Goal: Task Accomplishment & Management: Manage account settings

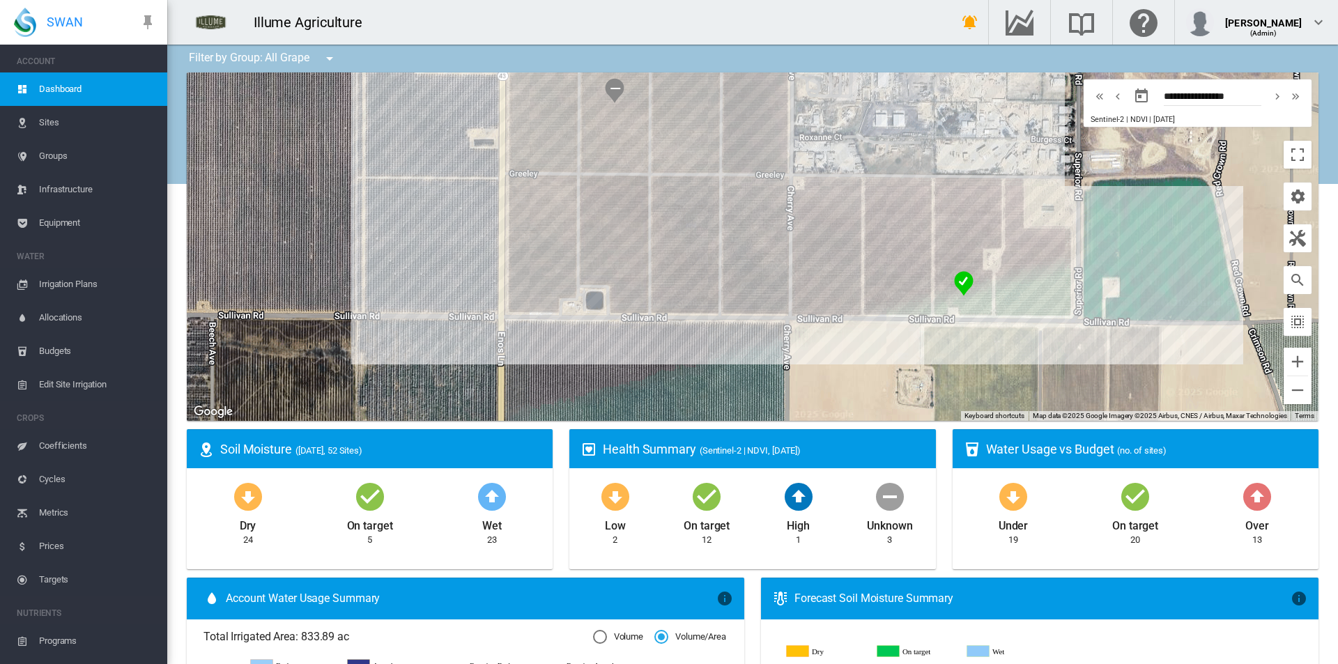
click at [63, 125] on span "Sites" at bounding box center [97, 122] width 117 height 33
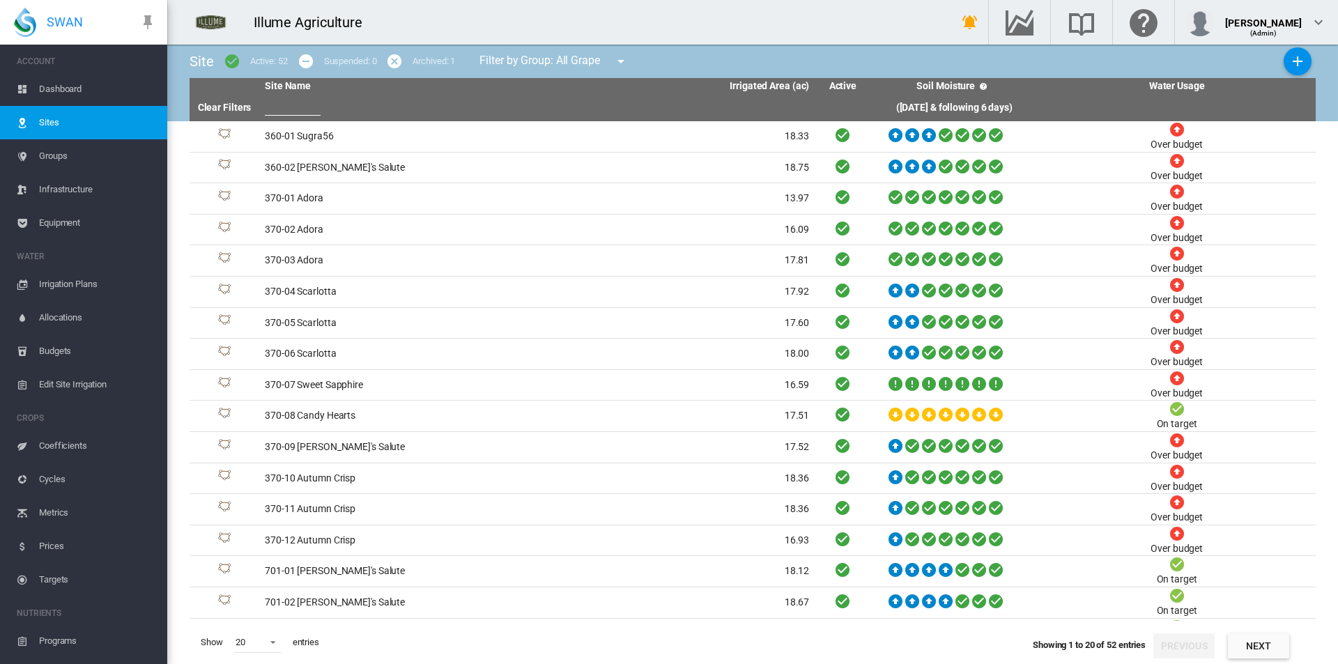
click at [72, 162] on span "Groups" at bounding box center [97, 155] width 117 height 33
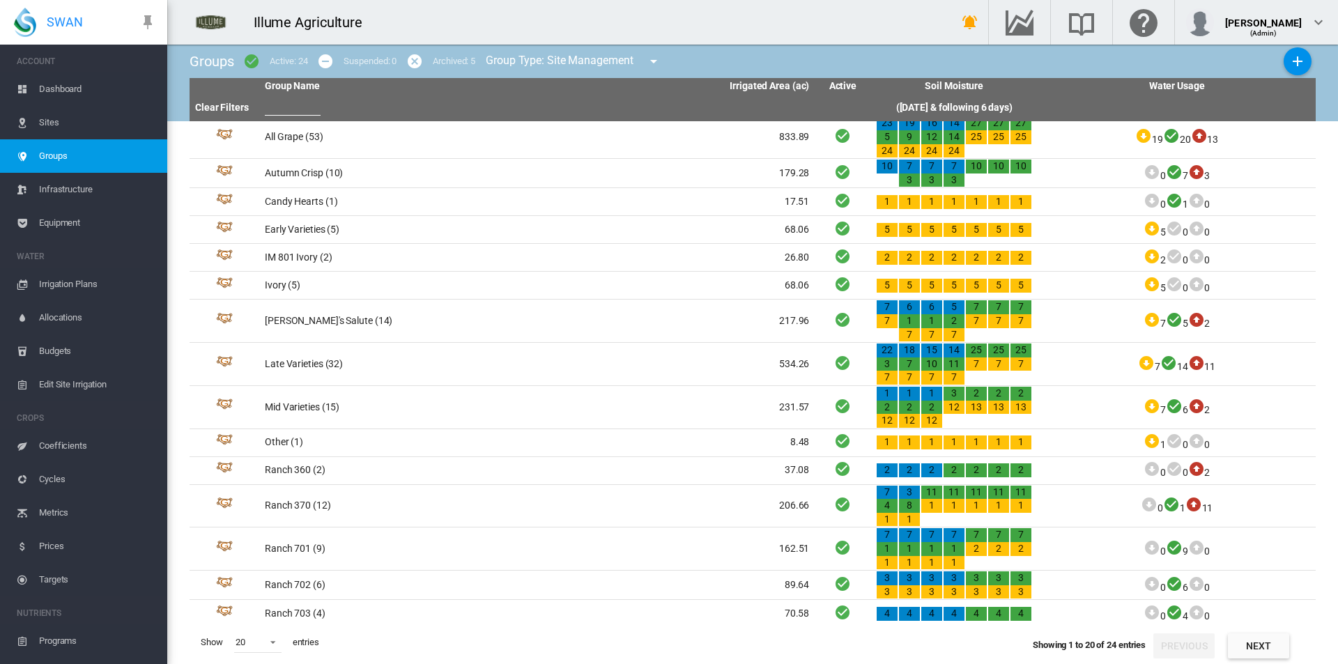
scroll to position [155, 0]
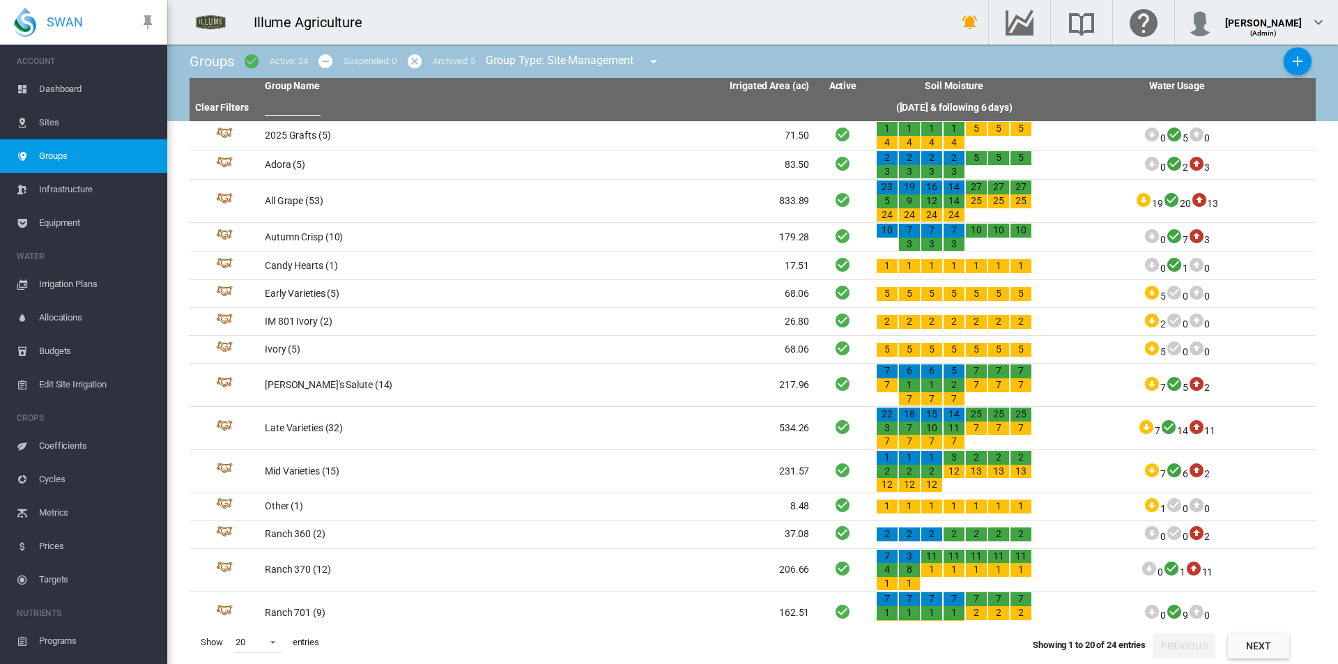
click at [55, 92] on span "Dashboard" at bounding box center [97, 88] width 117 height 33
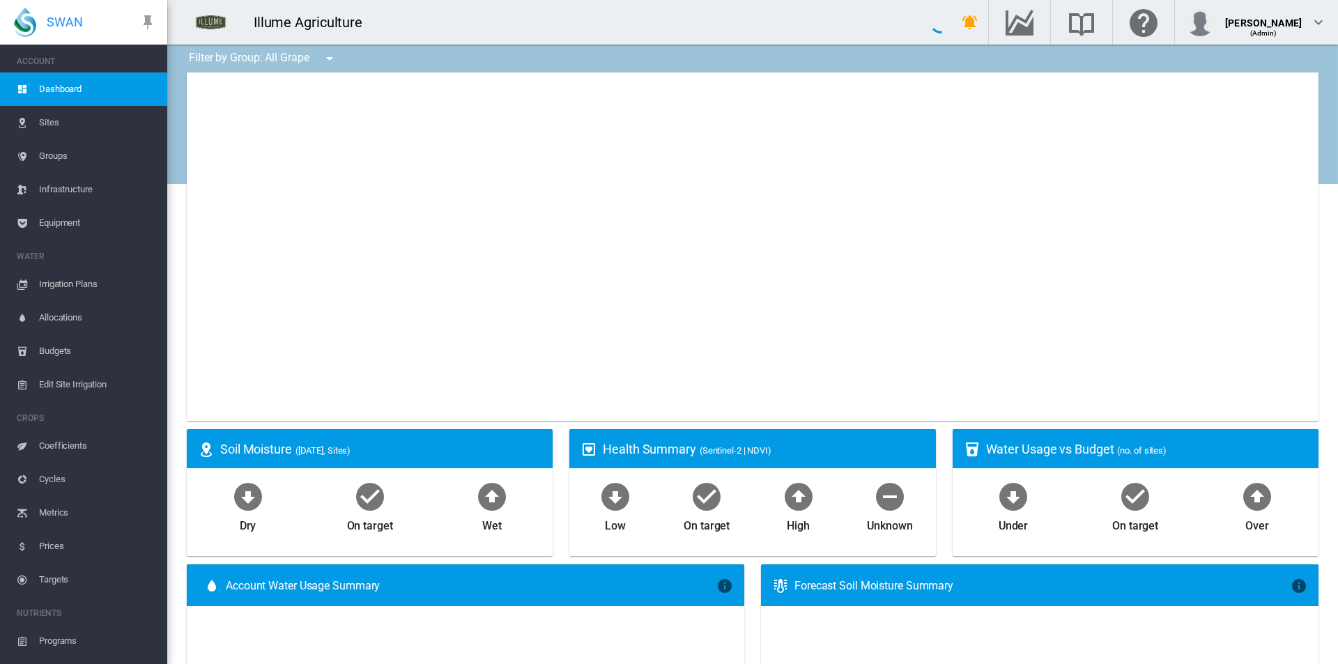
click at [84, 291] on span "Irrigation Plans" at bounding box center [97, 284] width 117 height 33
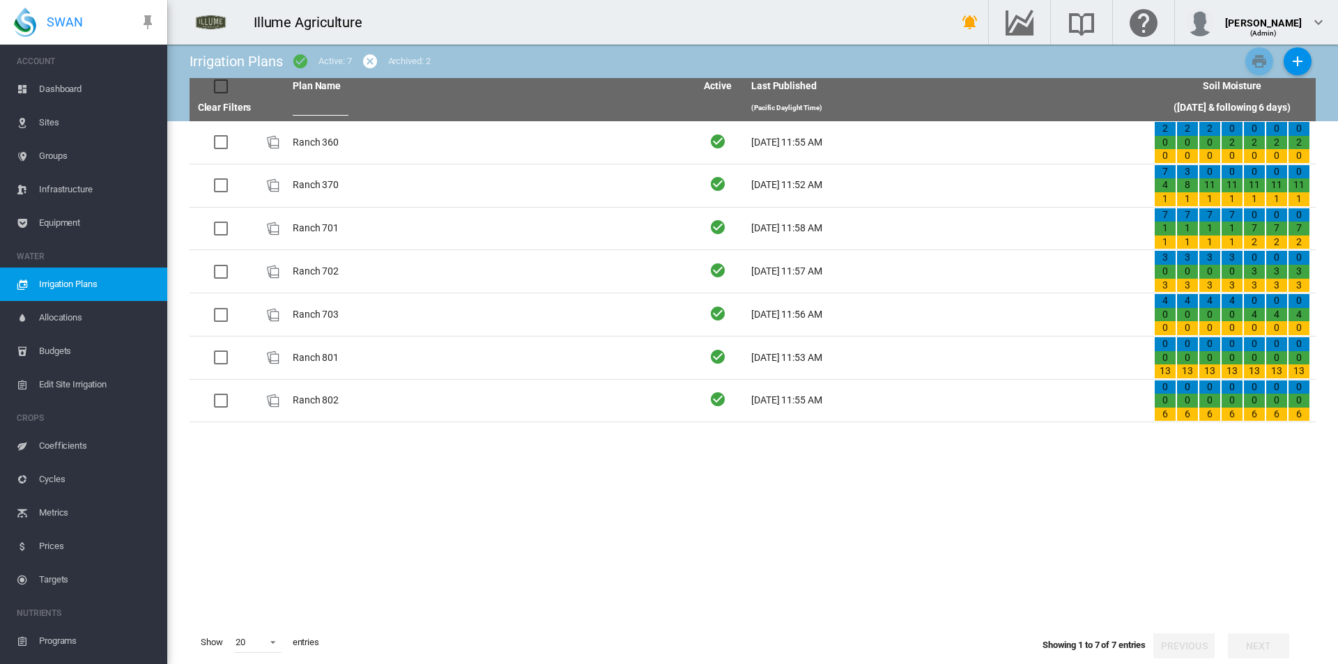
click at [331, 147] on td "Ranch 360" at bounding box center [488, 142] width 403 height 43
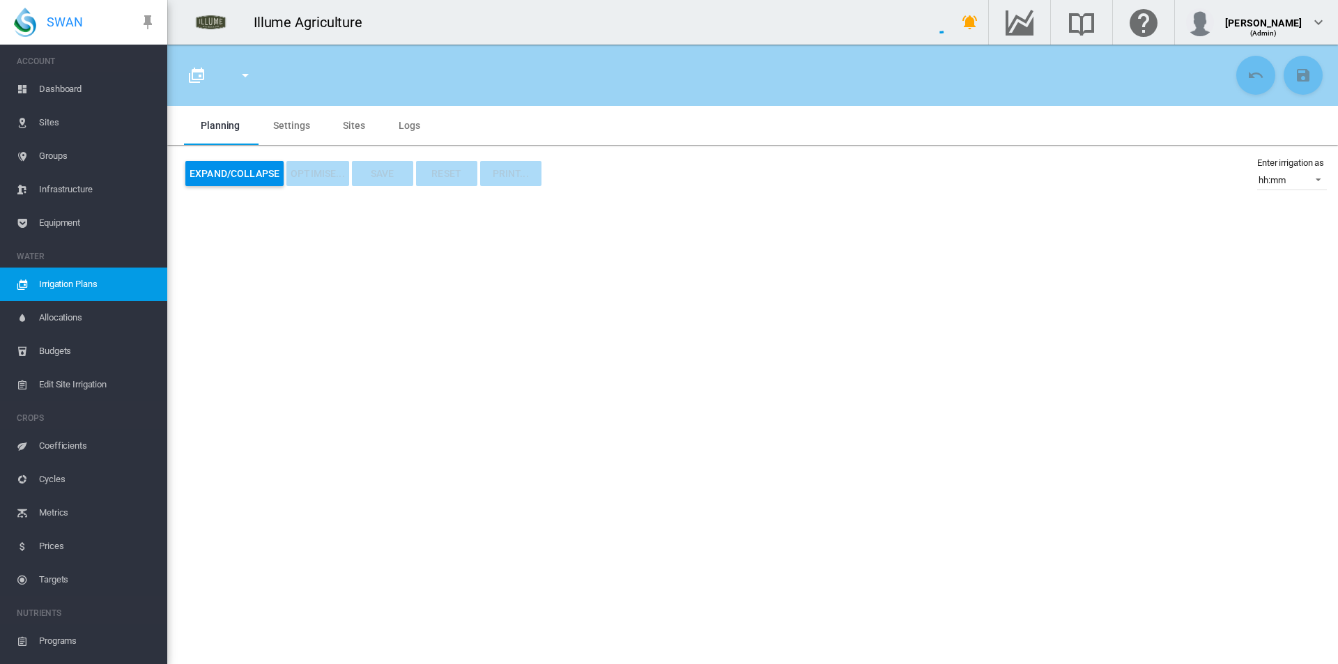
type input "*********"
type input "*"
type input "***"
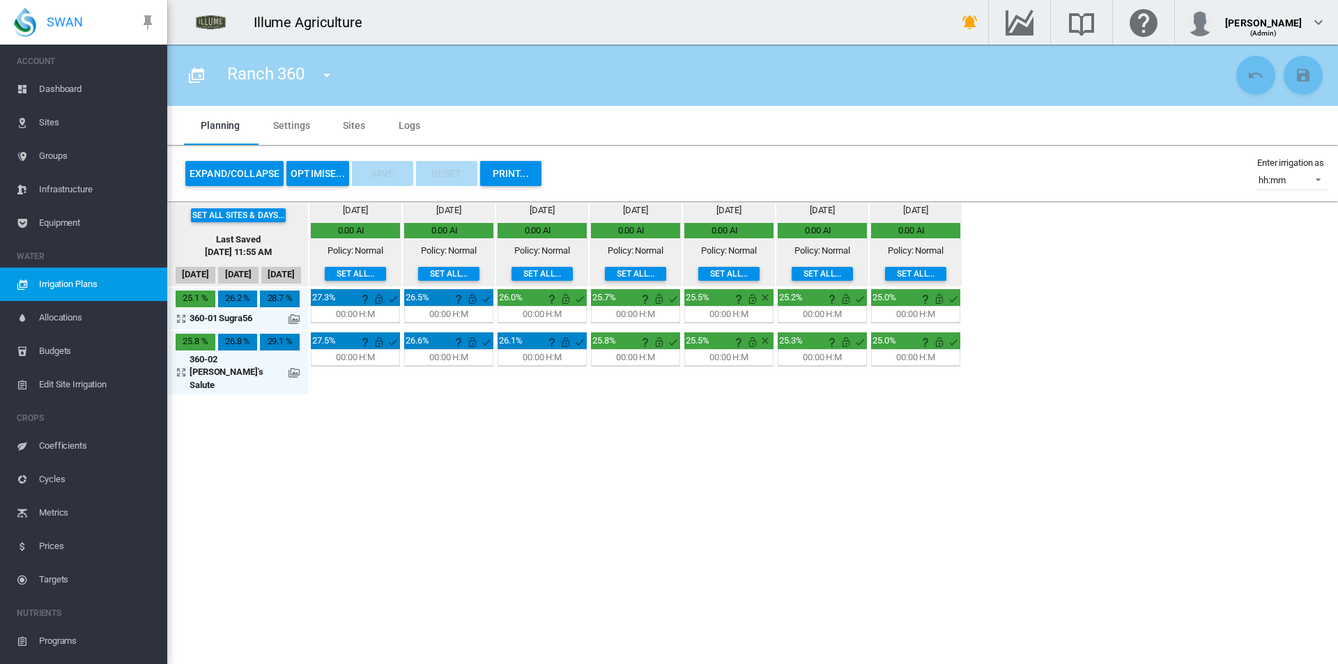
click at [369, 270] on button "Set all..." at bounding box center [355, 274] width 61 height 14
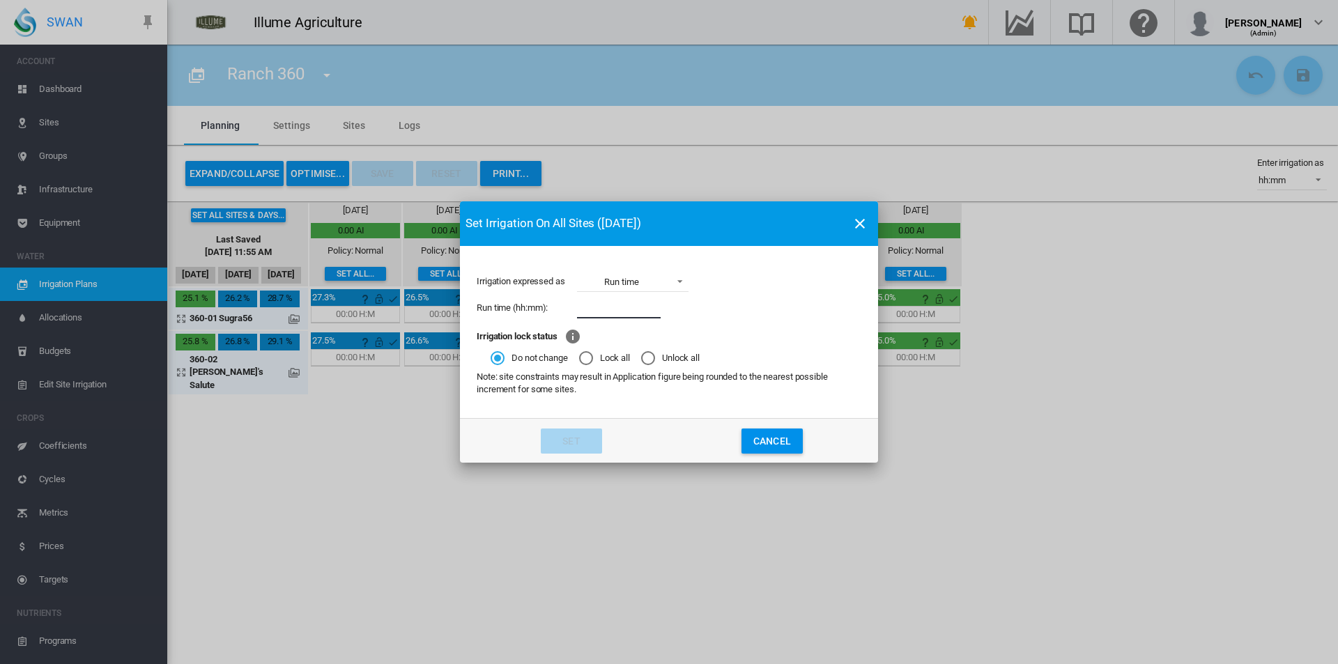
click at [618, 312] on input "Irrigation expressed ..." at bounding box center [619, 308] width 84 height 21
type input "****"
click at [563, 435] on button "Set" at bounding box center [571, 441] width 61 height 25
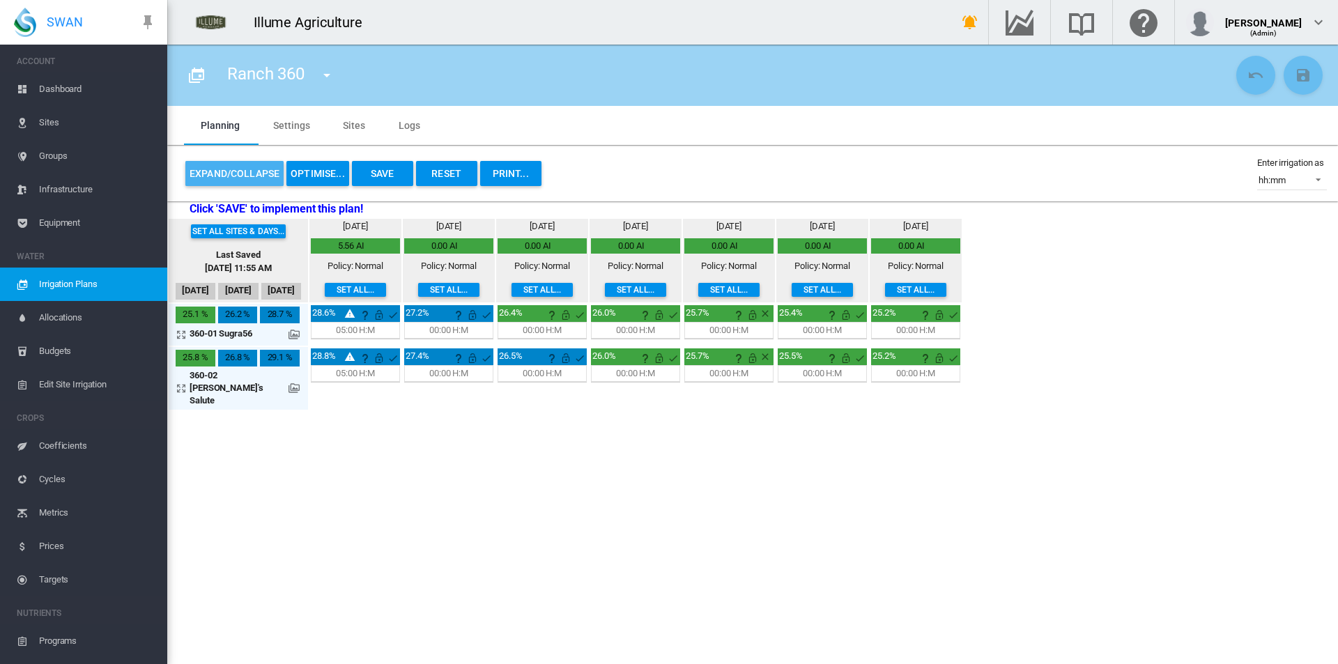
click at [259, 172] on button "Expand/Collapse" at bounding box center [234, 173] width 98 height 25
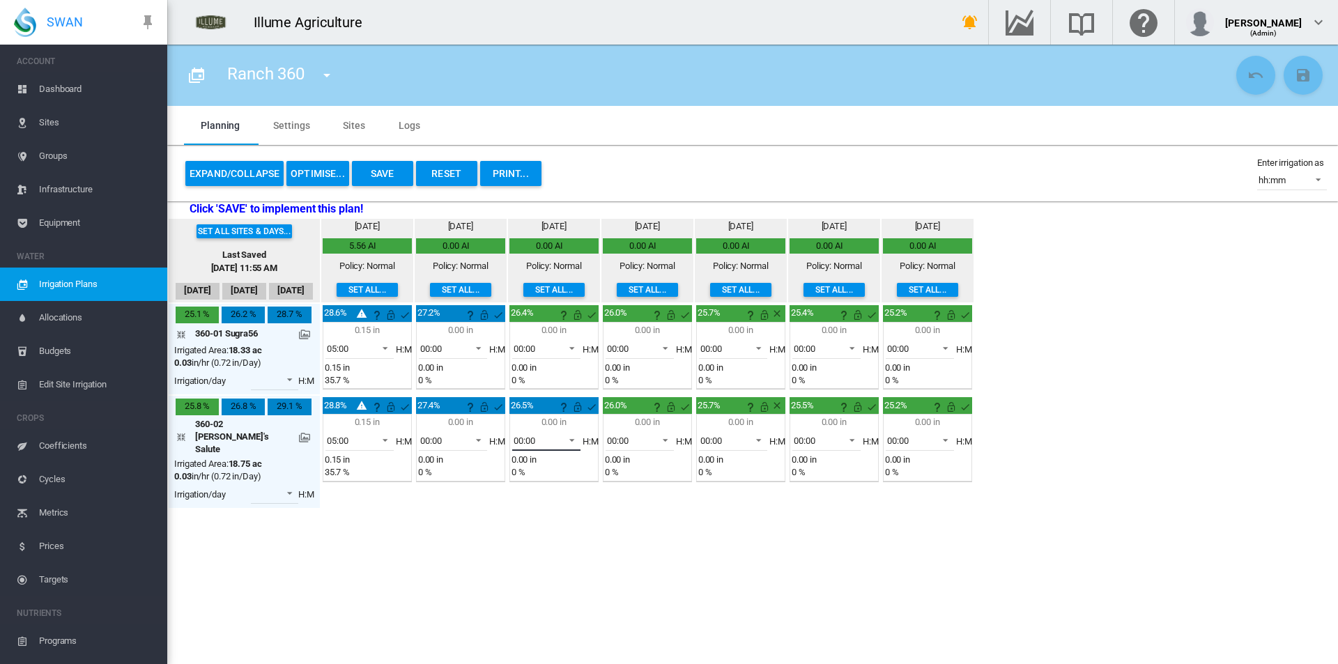
click at [558, 440] on md-select-value "00:00" at bounding box center [546, 440] width 68 height 21
click at [553, 572] on md-option "04:00" at bounding box center [550, 574] width 95 height 33
click at [393, 174] on button "Save" at bounding box center [382, 173] width 61 height 25
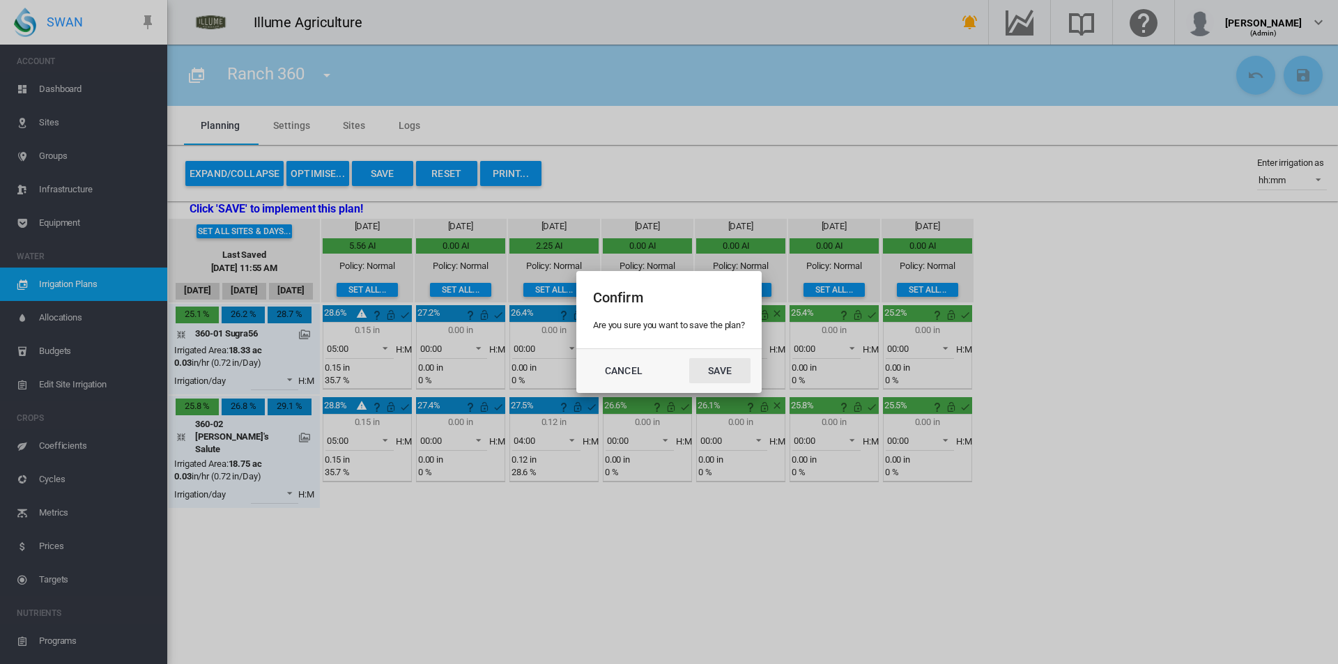
click at [721, 365] on button "Save" at bounding box center [719, 370] width 61 height 25
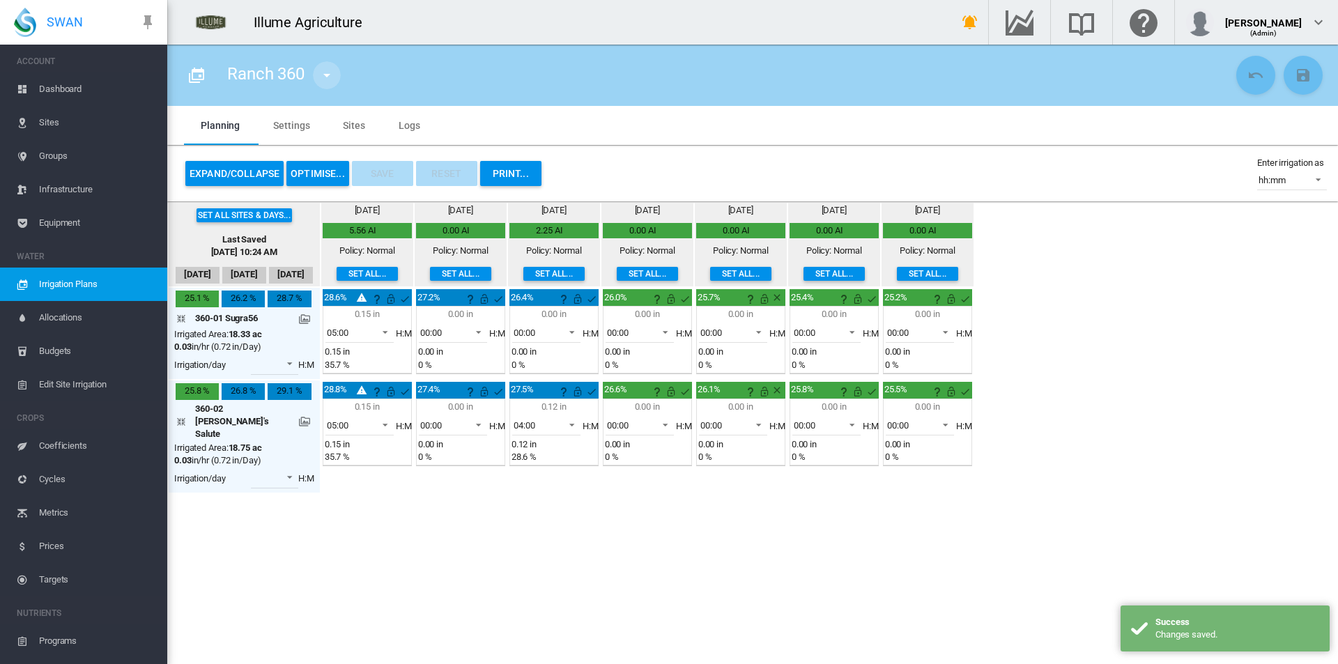
click at [326, 72] on md-icon "icon-menu-down" at bounding box center [327, 75] width 17 height 17
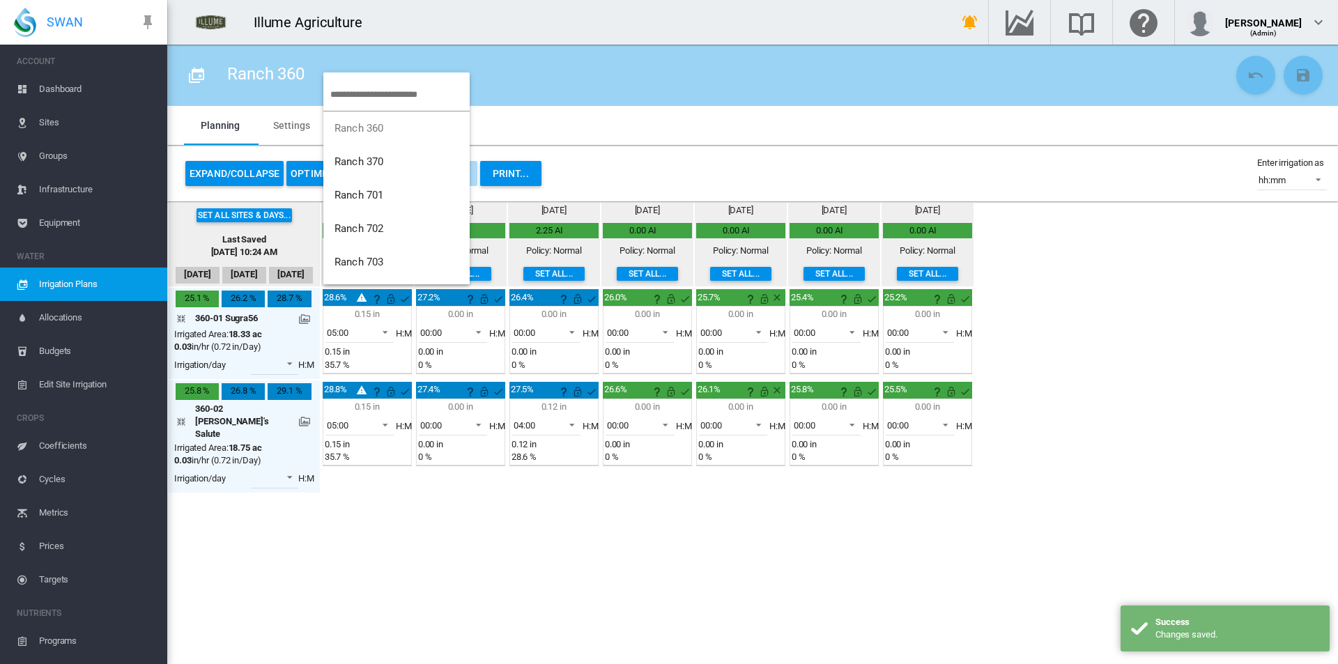
scroll to position [28, 0]
click at [400, 172] on button "Ranch 701" at bounding box center [396, 167] width 146 height 33
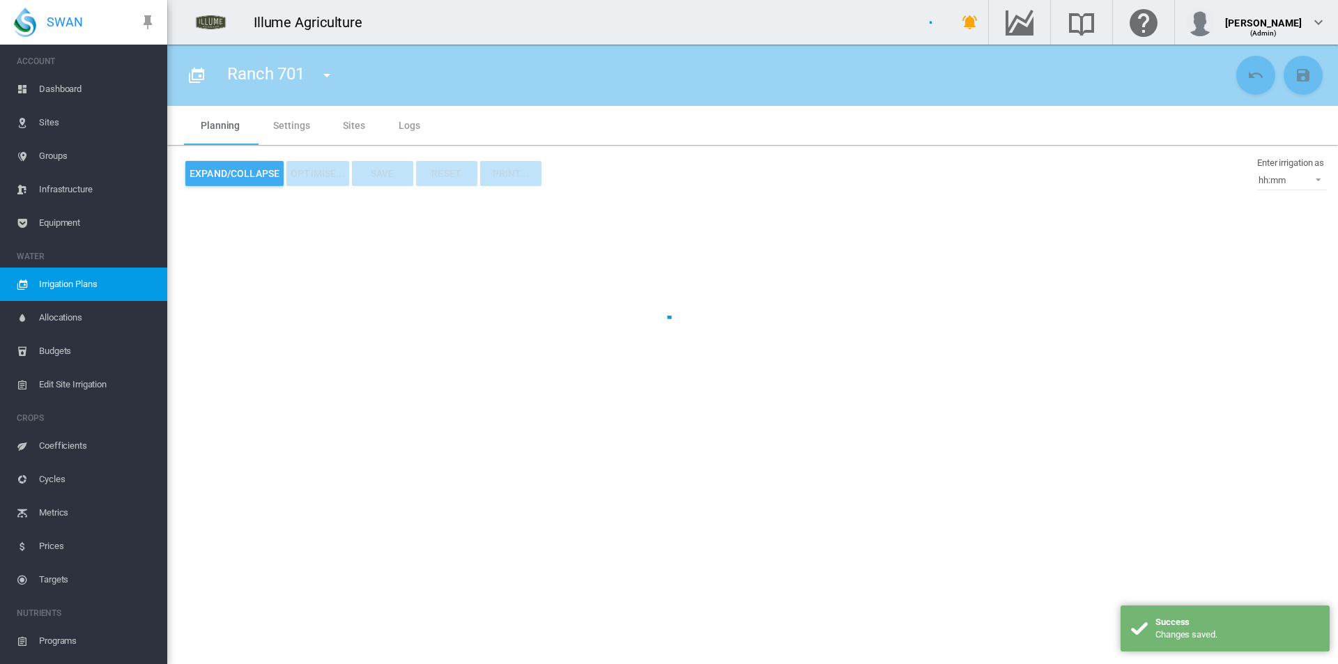
type input "*********"
type input "*"
type input "***"
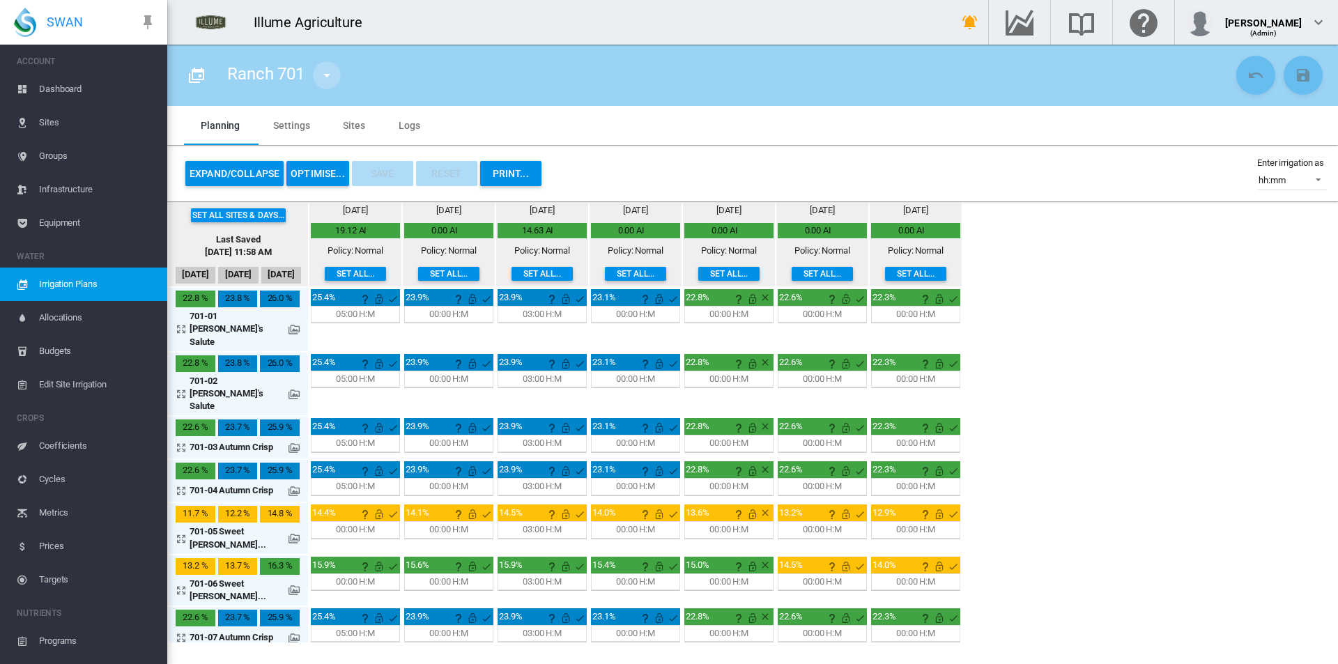
click at [328, 69] on md-icon "icon-menu-down" at bounding box center [327, 75] width 17 height 17
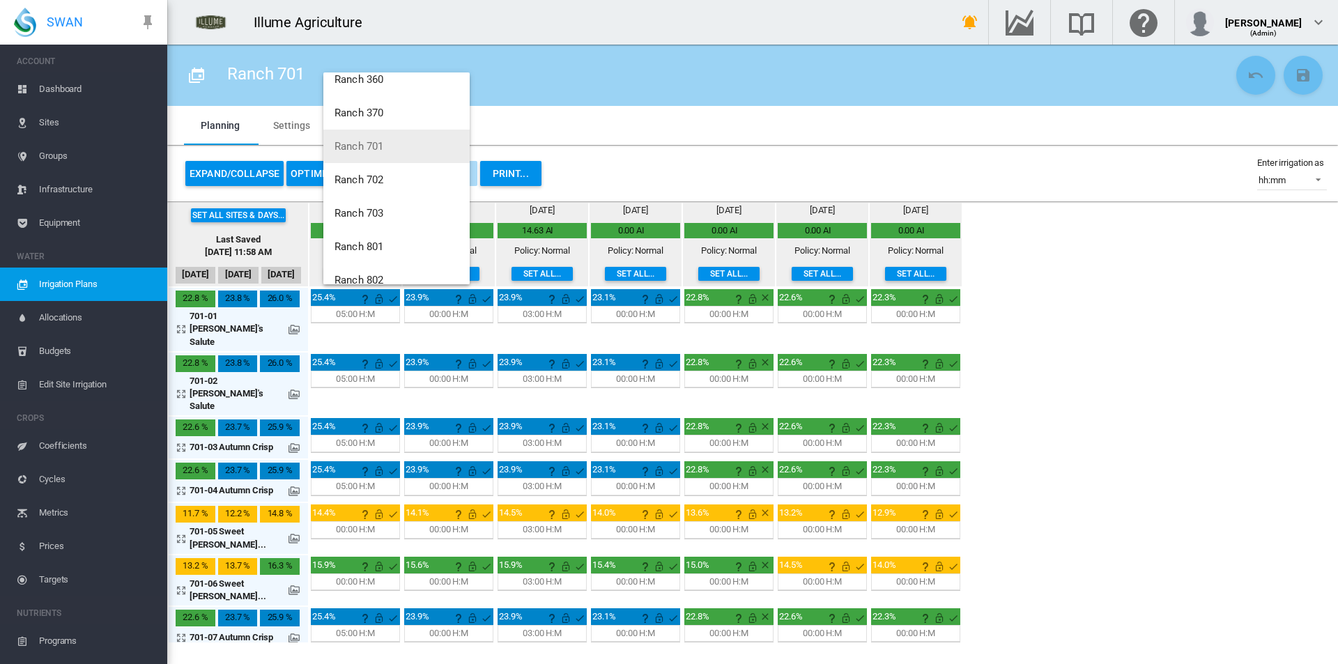
scroll to position [67, 0]
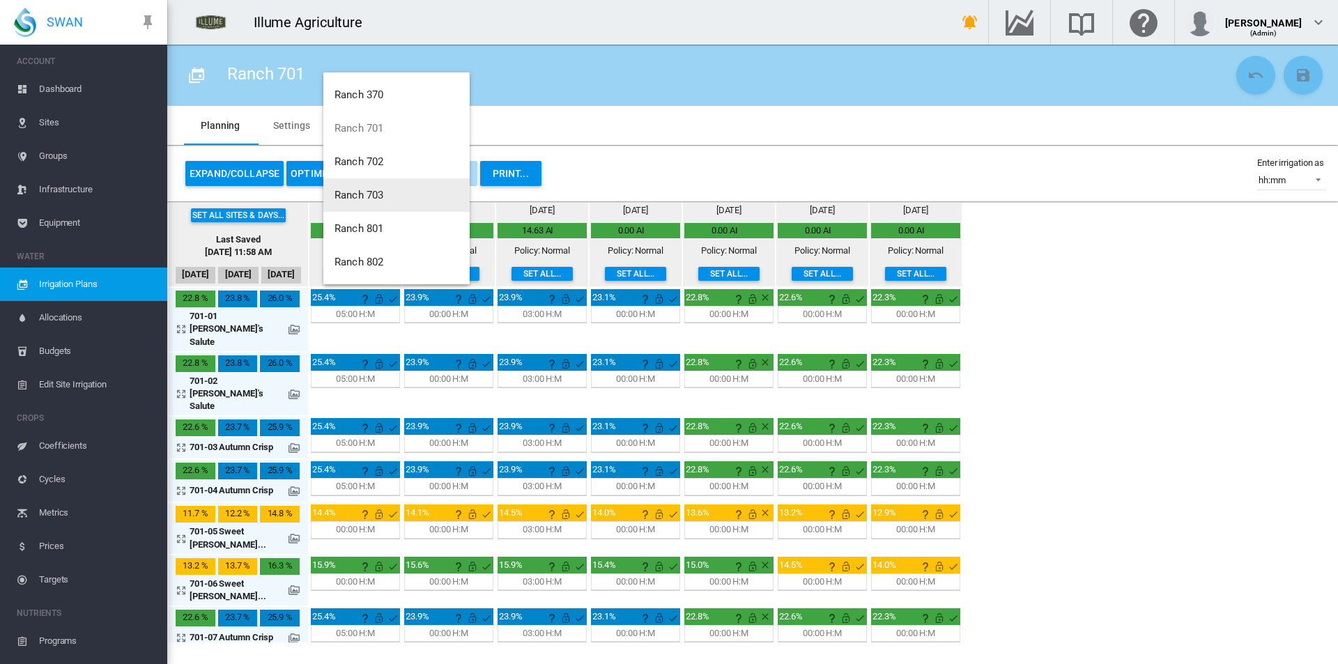
click at [394, 201] on button "Ranch 703" at bounding box center [396, 194] width 146 height 33
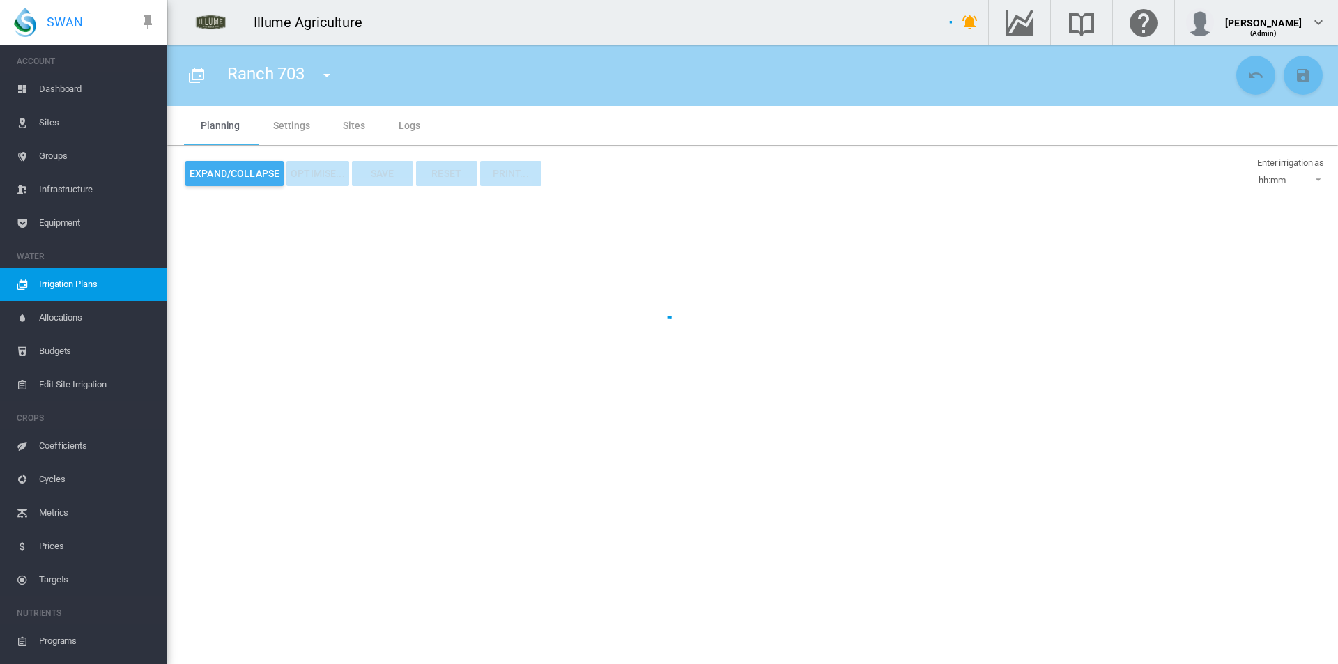
type input "*********"
type input "*"
type input "*****"
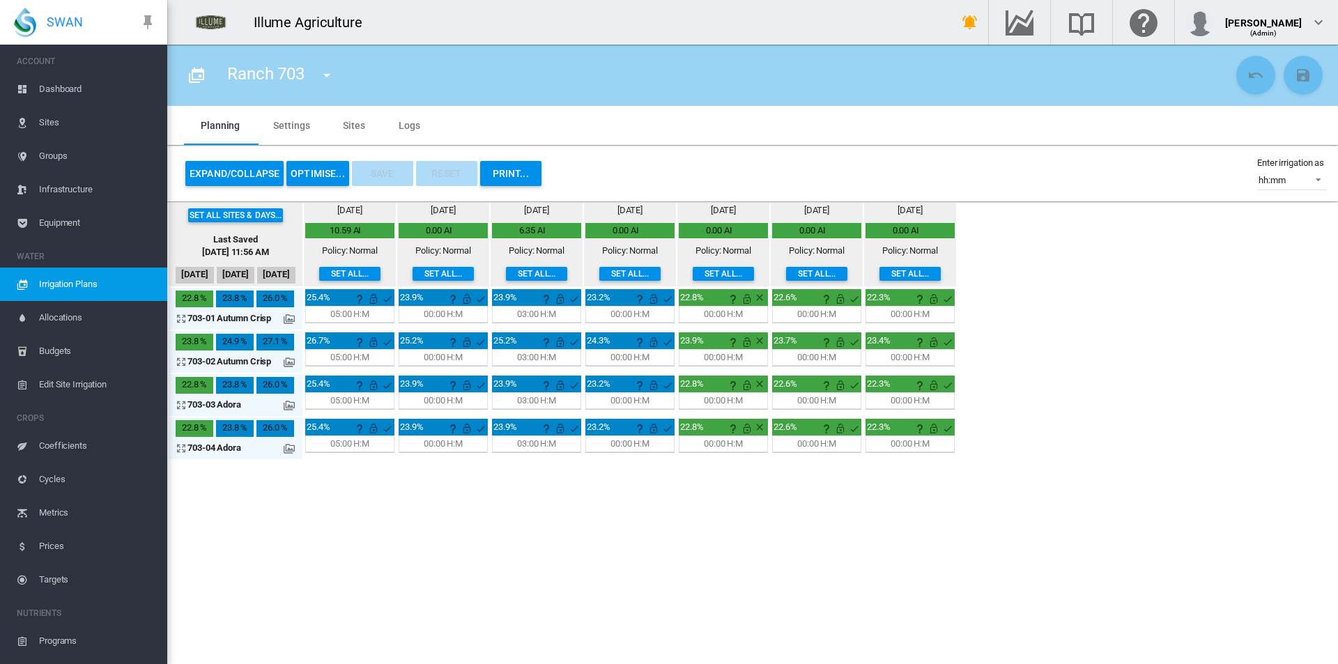
click at [326, 75] on md-icon "icon-menu-down" at bounding box center [327, 75] width 17 height 17
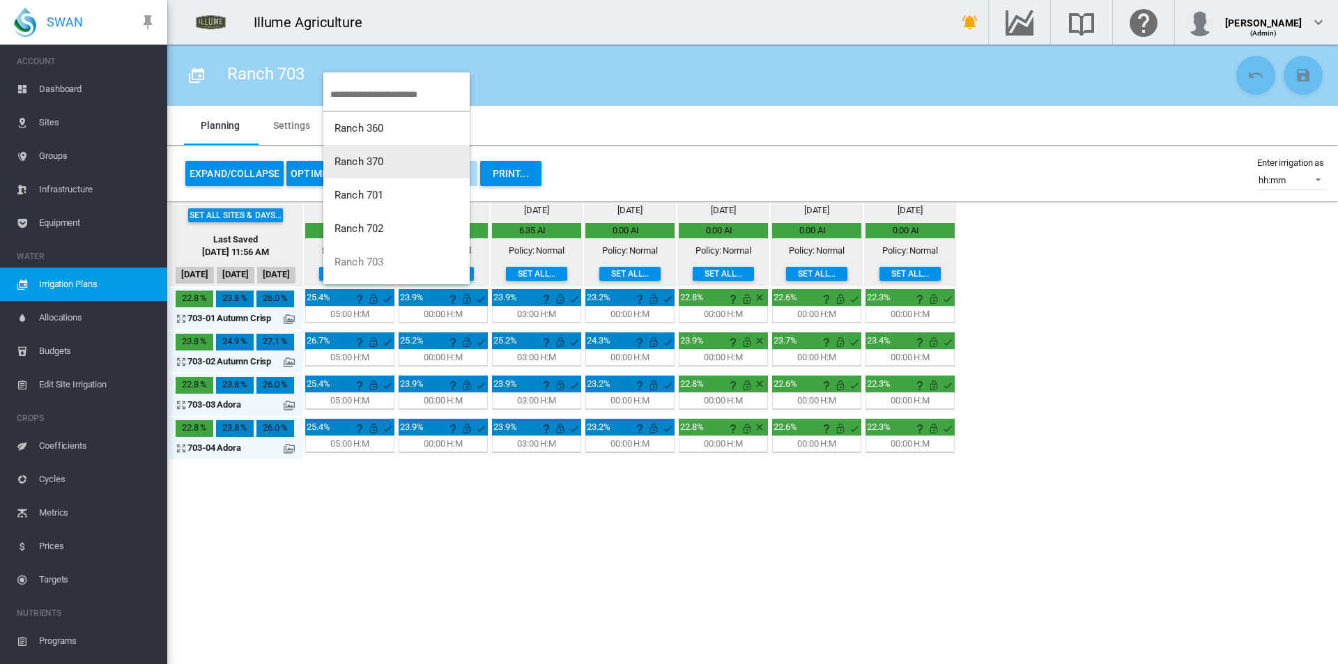
click at [383, 162] on span "Ranch 370" at bounding box center [359, 161] width 49 height 13
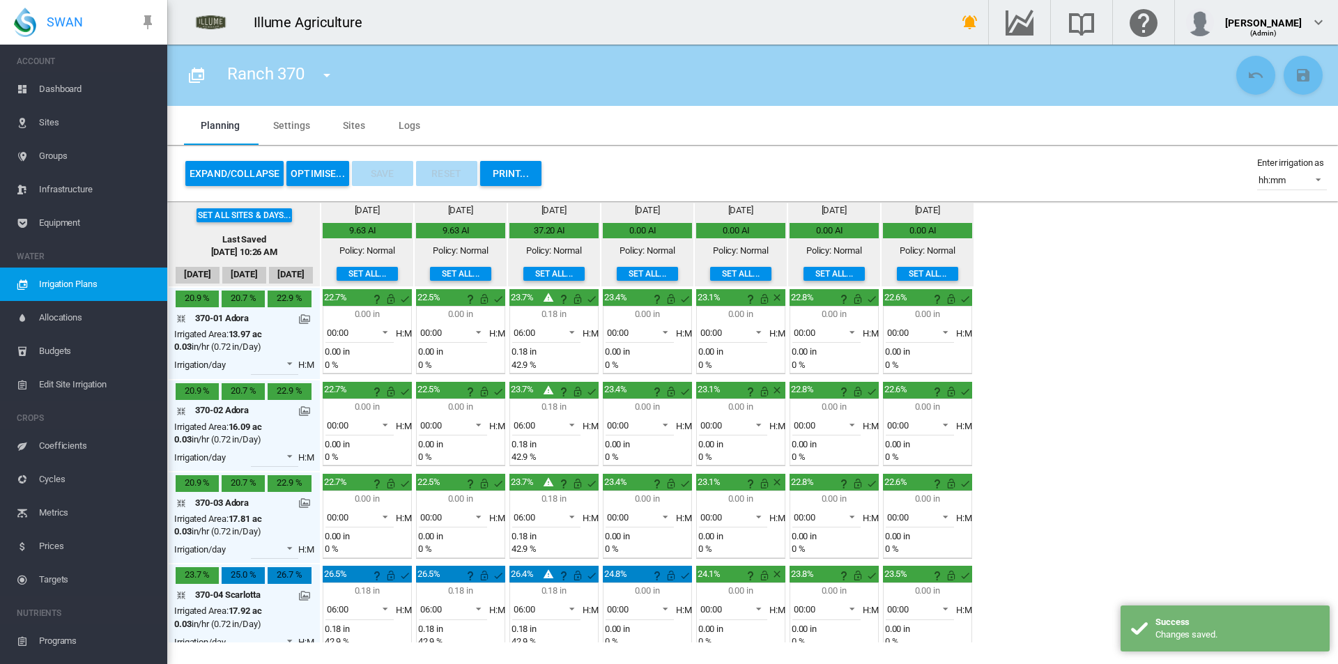
scroll to position [264, 0]
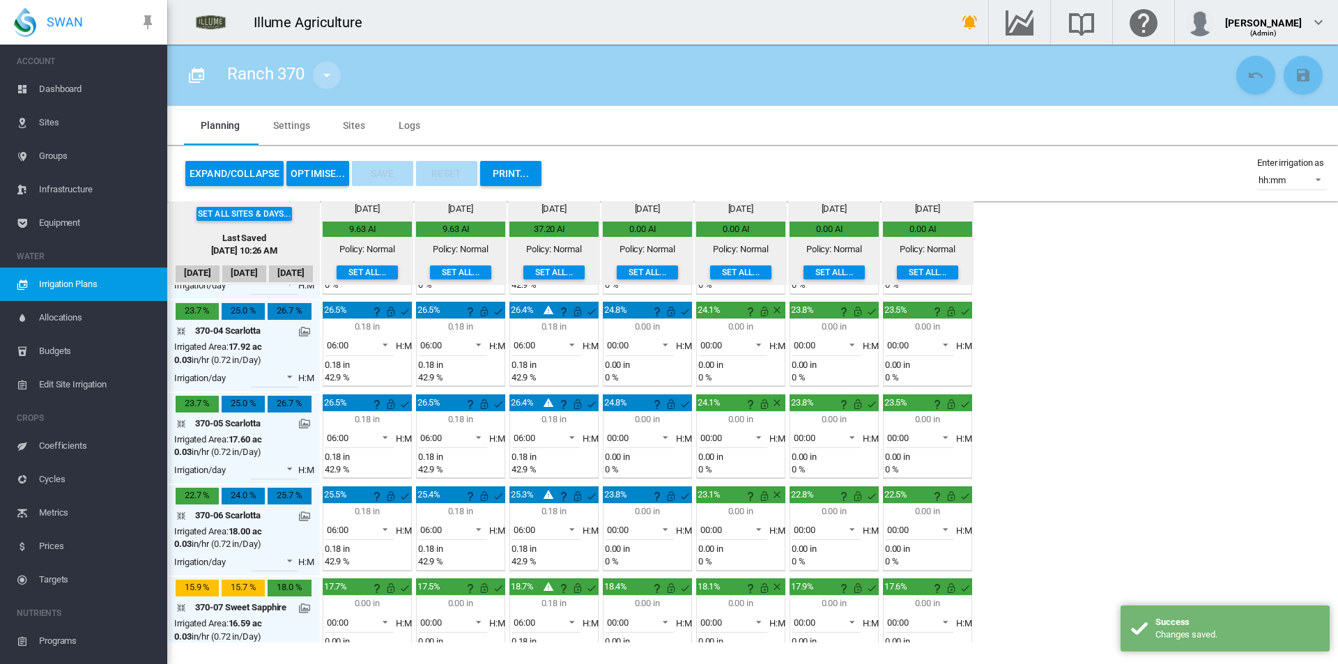
click at [328, 75] on md-icon "icon-menu-down" at bounding box center [327, 75] width 17 height 17
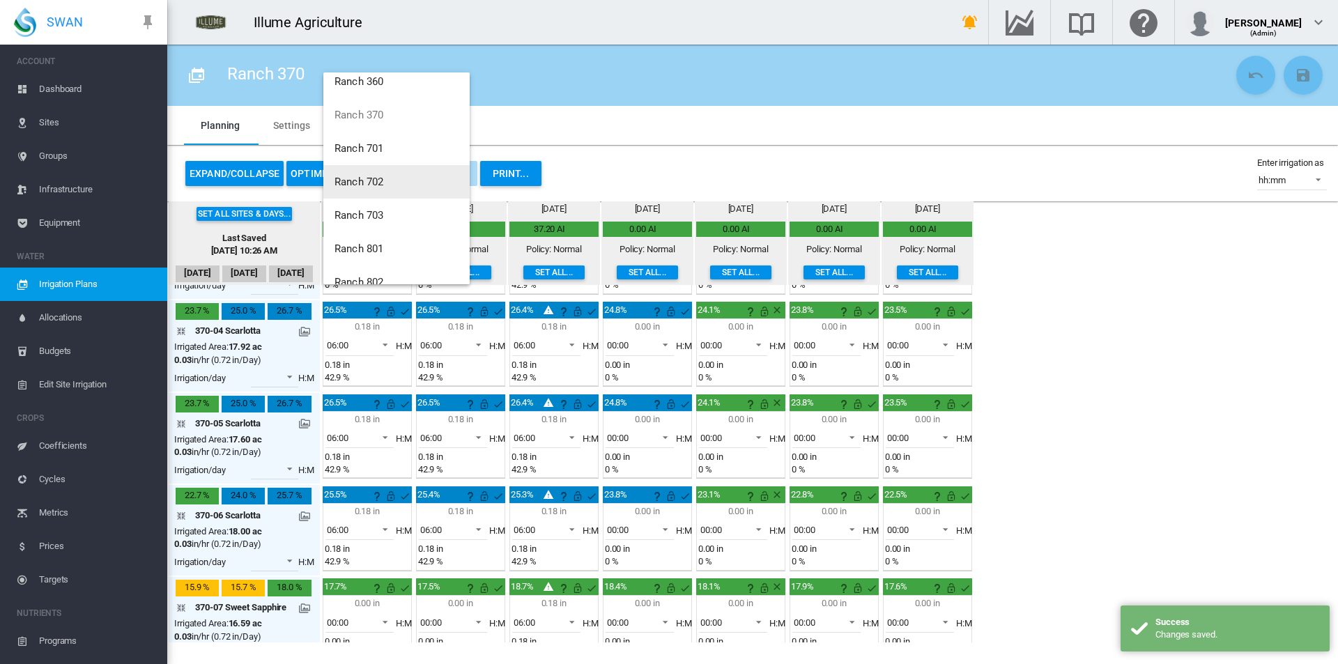
scroll to position [67, 0]
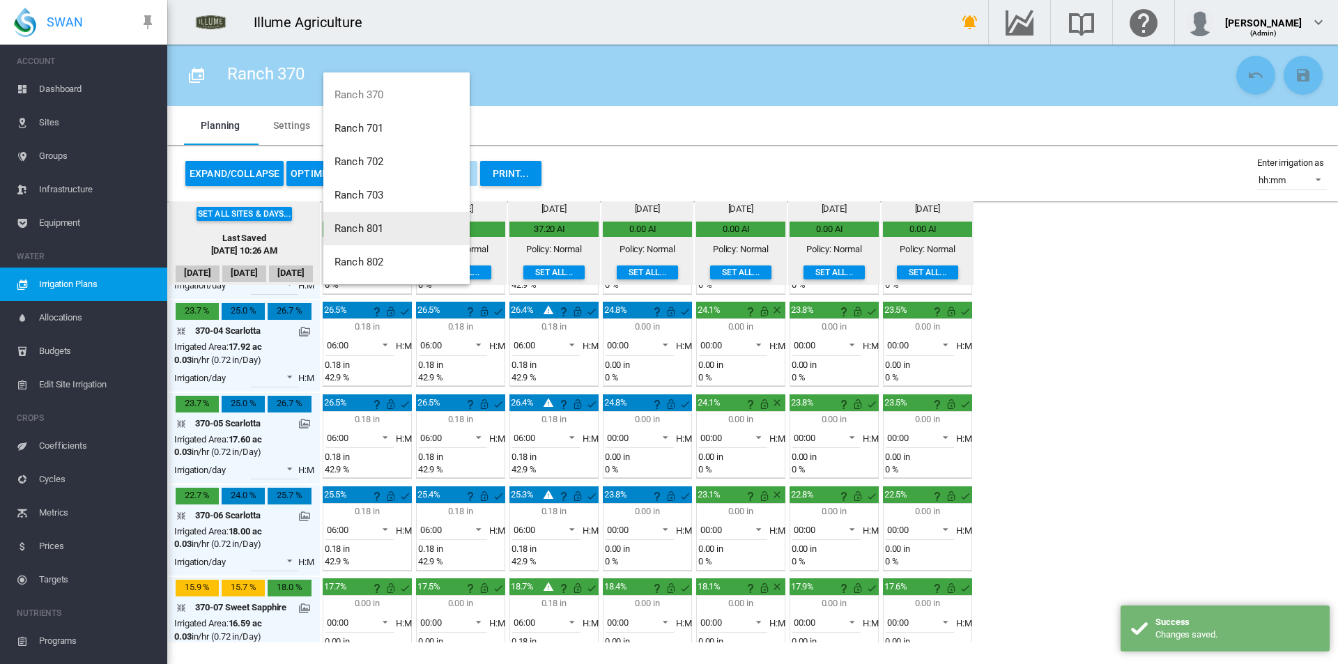
click at [400, 224] on button "Ranch 801" at bounding box center [396, 228] width 146 height 33
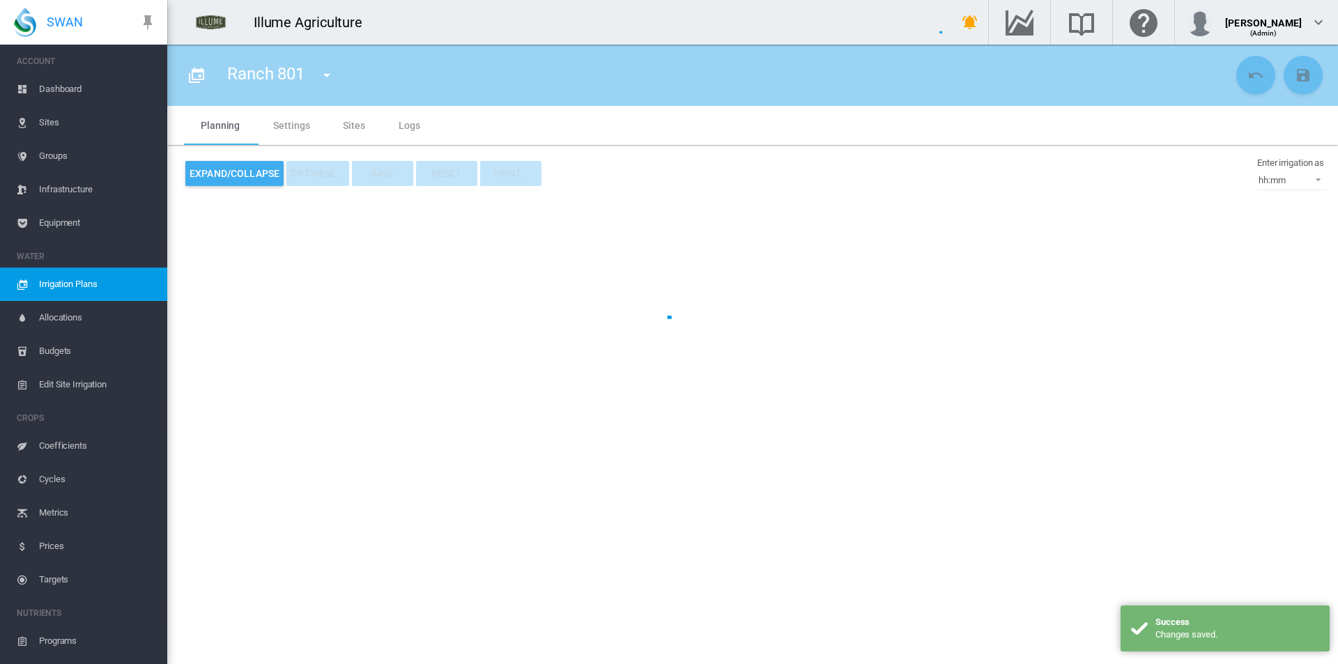
type input "*********"
type input "*"
type input "******"
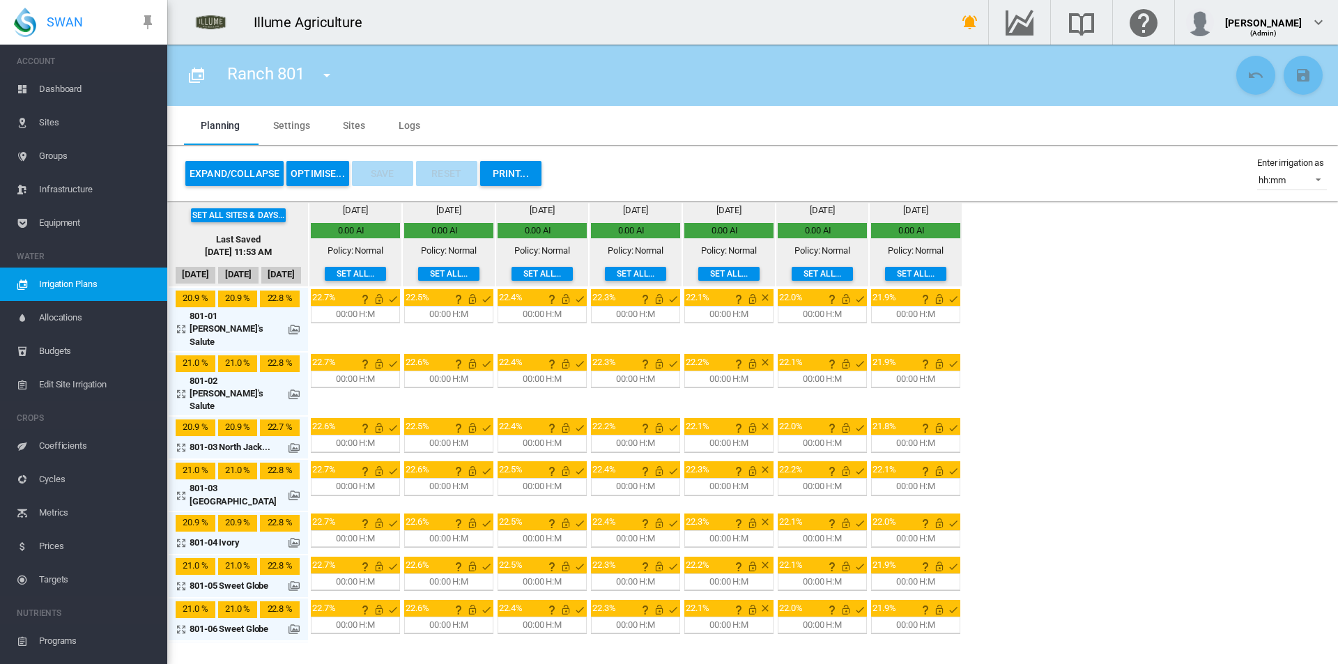
drag, startPoint x: 231, startPoint y: 175, endPoint x: 382, endPoint y: 364, distance: 241.6
click at [231, 175] on button "Expand/Collapse" at bounding box center [234, 173] width 98 height 25
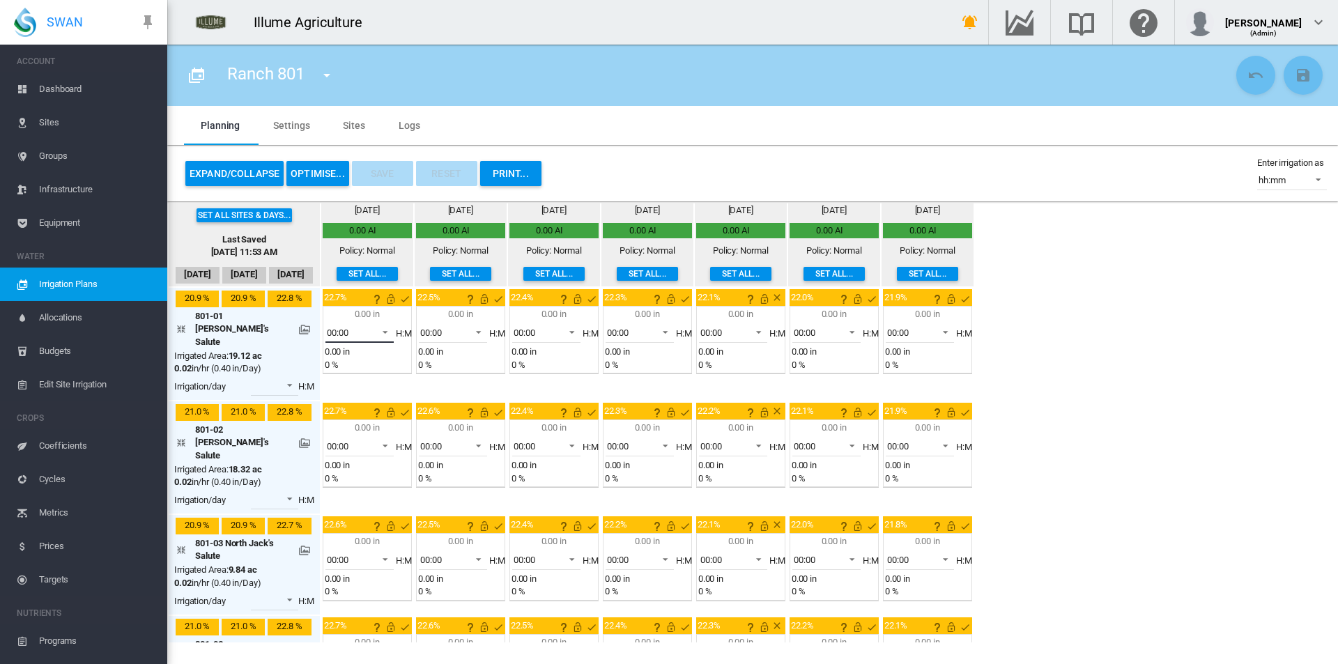
click at [359, 329] on span "00:00" at bounding box center [348, 333] width 43 height 13
click at [354, 388] on md-option "06:00" at bounding box center [363, 394] width 95 height 33
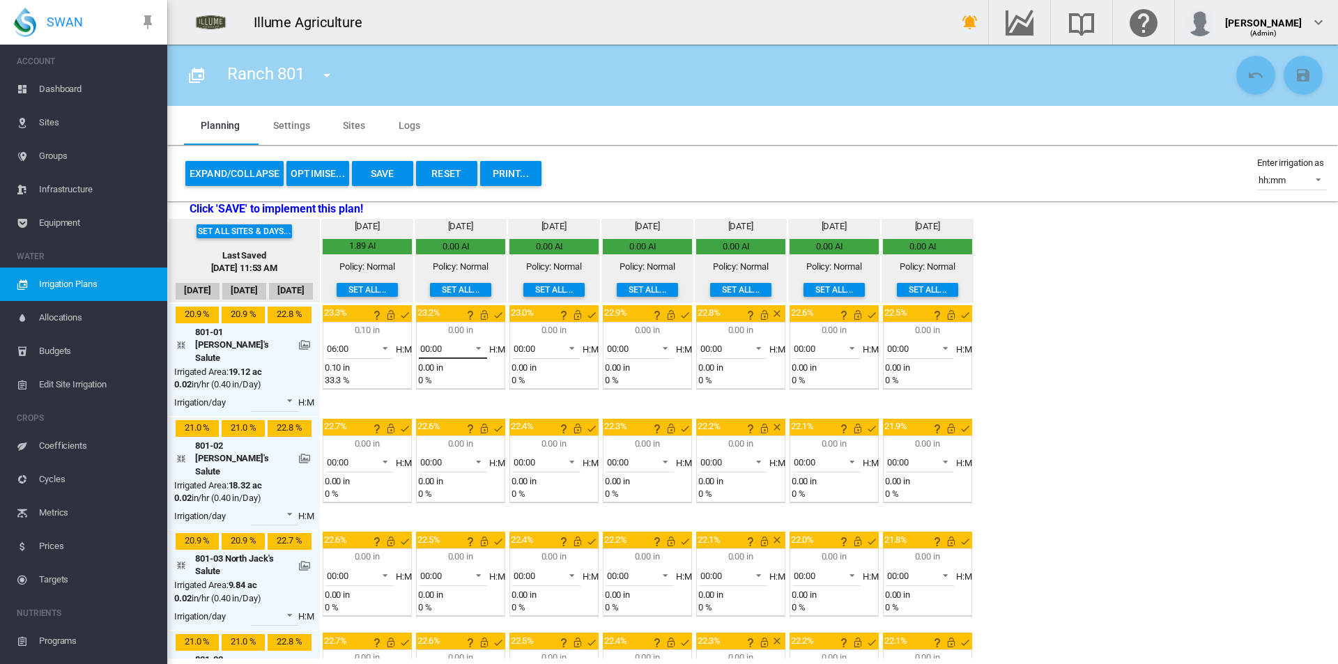
click at [442, 351] on div "00:00" at bounding box center [431, 349] width 22 height 10
click at [450, 408] on md-option "06:00" at bounding box center [457, 409] width 95 height 33
click at [550, 346] on span "00:00" at bounding box center [535, 349] width 43 height 13
click at [544, 450] on md-option "05:00" at bounding box center [550, 445] width 95 height 33
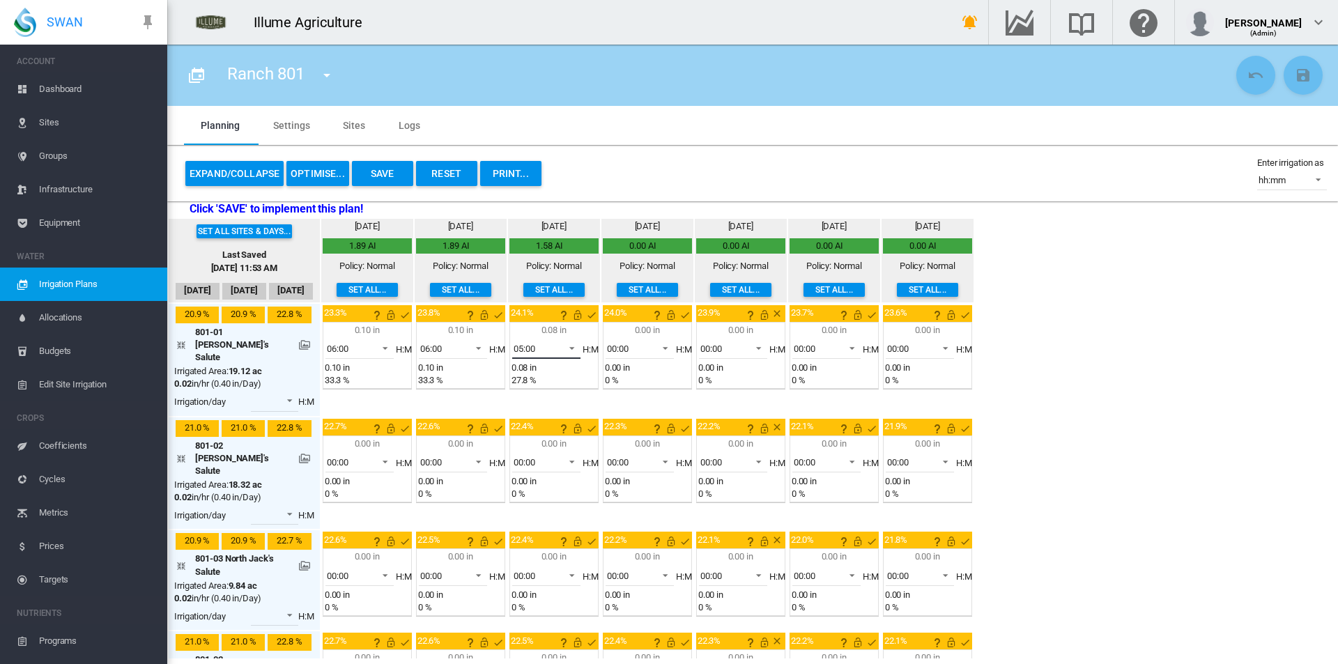
click at [558, 347] on md-select-value "05:00" at bounding box center [546, 348] width 68 height 21
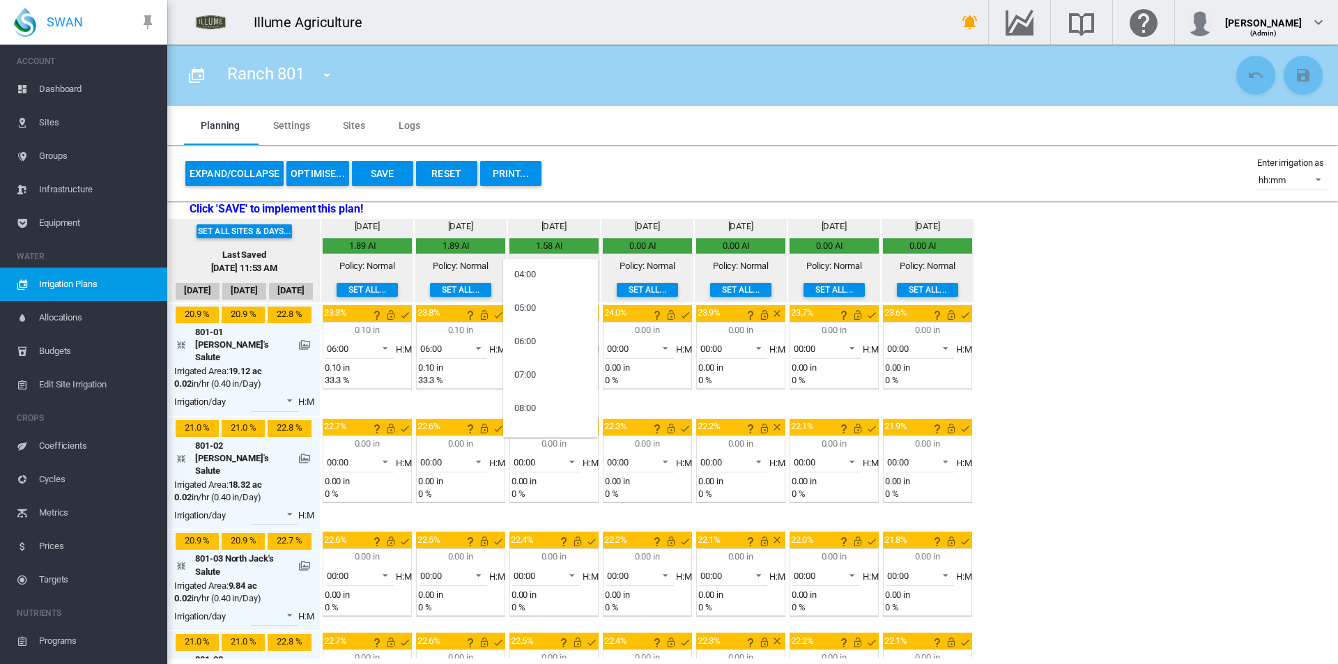
scroll to position [164, 0]
click at [543, 314] on md-option "06:00" at bounding box center [550, 312] width 95 height 33
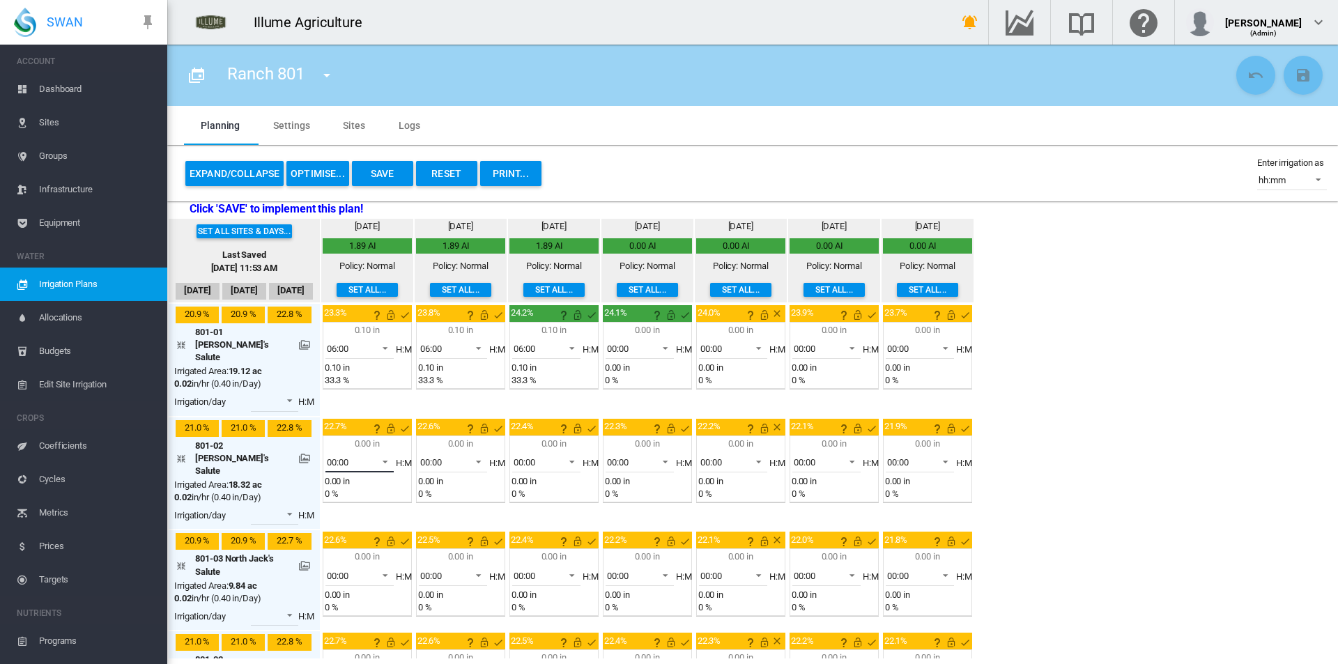
click at [373, 452] on md-select-value "00:00" at bounding box center [360, 462] width 68 height 21
click at [365, 513] on md-option "06:00" at bounding box center [363, 502] width 95 height 33
drag, startPoint x: 446, startPoint y: 444, endPoint x: 443, endPoint y: 489, distance: 45.4
click at [446, 457] on span "00:00" at bounding box center [441, 463] width 43 height 13
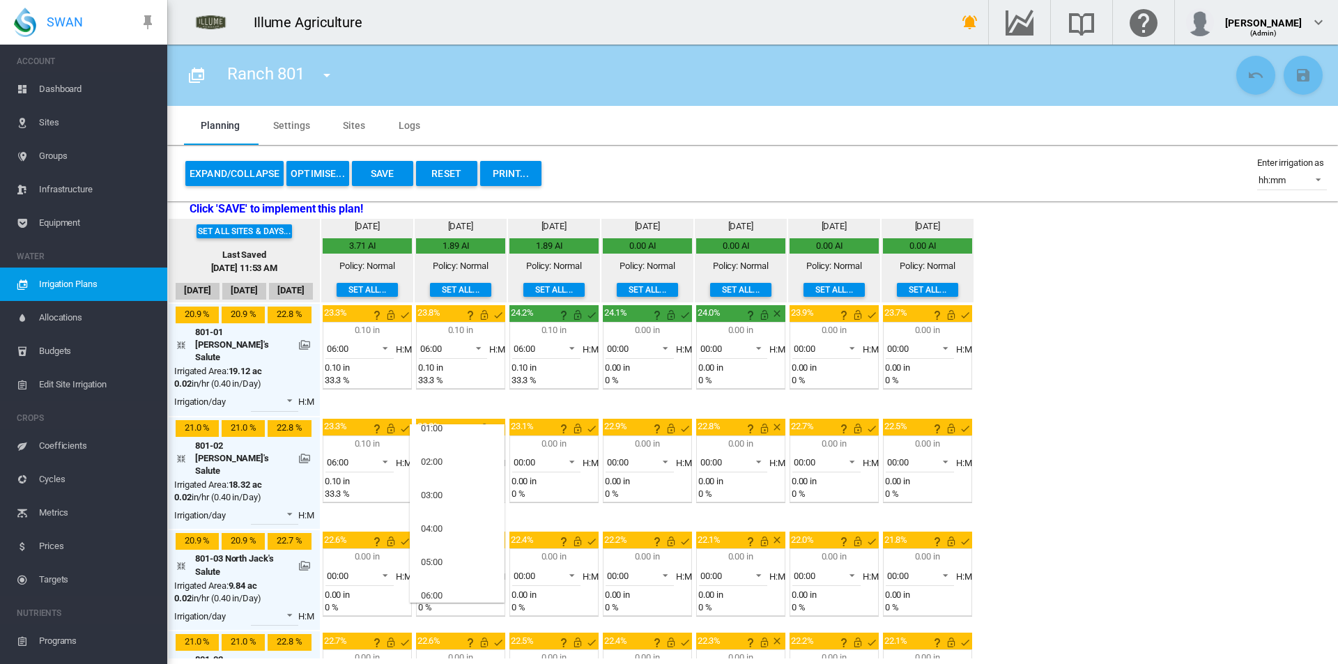
scroll to position [70, 0]
click at [448, 561] on md-option "06:00" at bounding box center [457, 572] width 95 height 33
click at [553, 457] on span "00:00" at bounding box center [535, 463] width 43 height 13
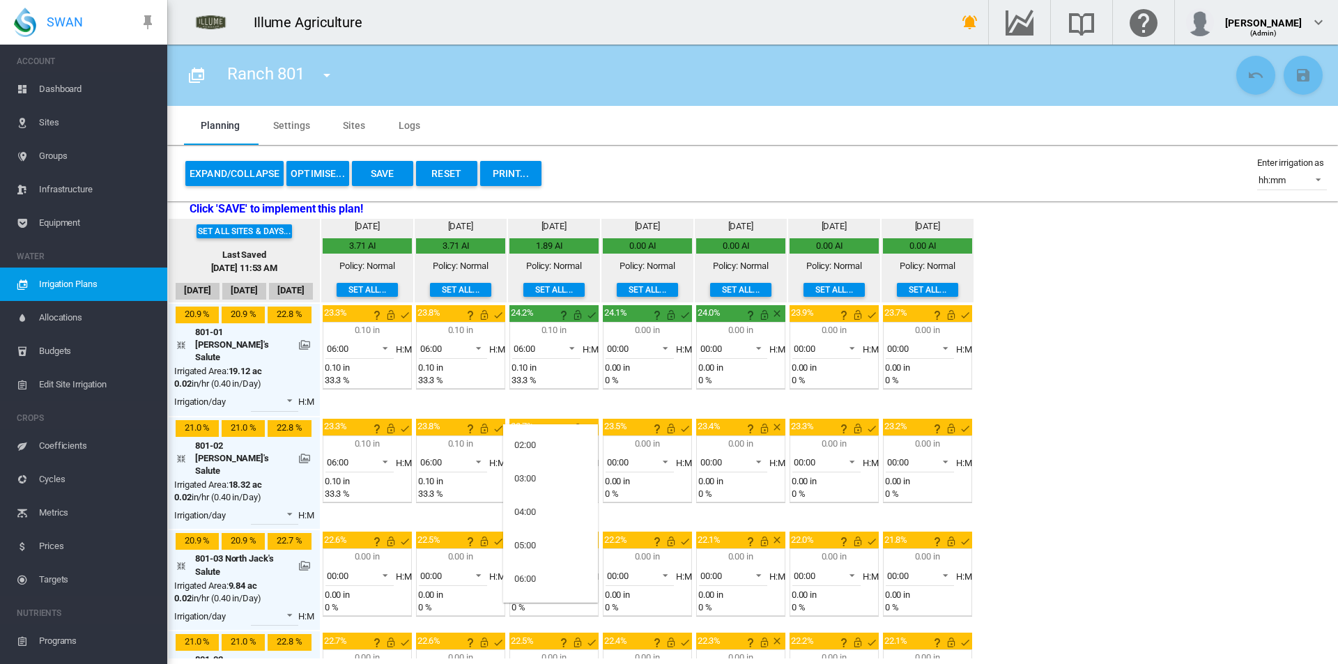
scroll to position [139, 0]
click at [546, 507] on md-option "06:00" at bounding box center [550, 502] width 95 height 33
click at [622, 457] on div "00:00" at bounding box center [618, 462] width 22 height 10
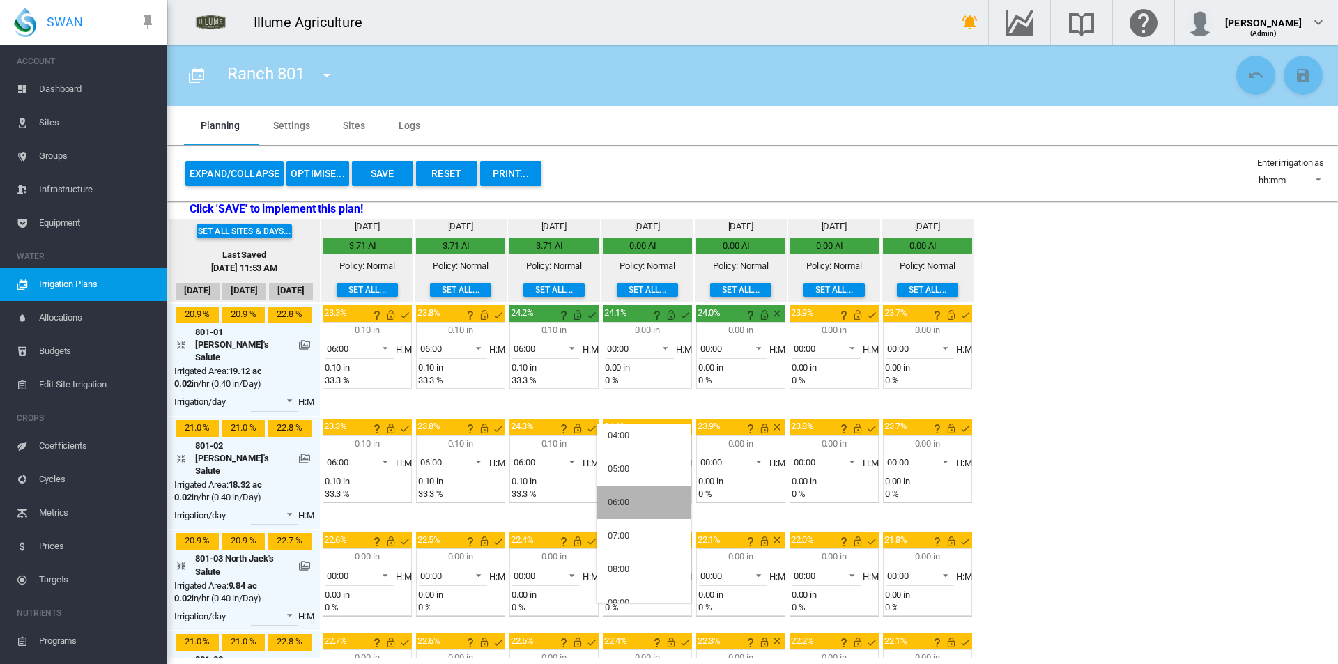
click at [644, 506] on md-option "06:00" at bounding box center [644, 502] width 95 height 33
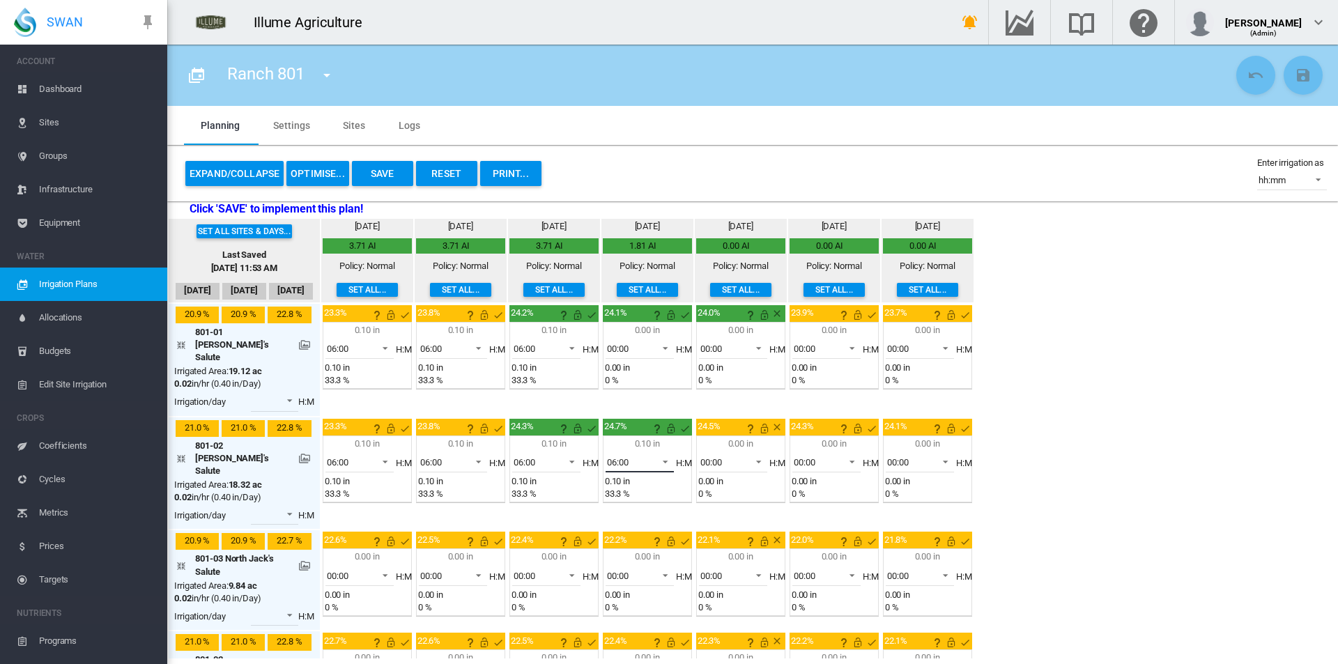
click at [648, 457] on span "06:00" at bounding box center [628, 463] width 43 height 13
click at [638, 369] on md-option "00:00" at bounding box center [644, 368] width 95 height 33
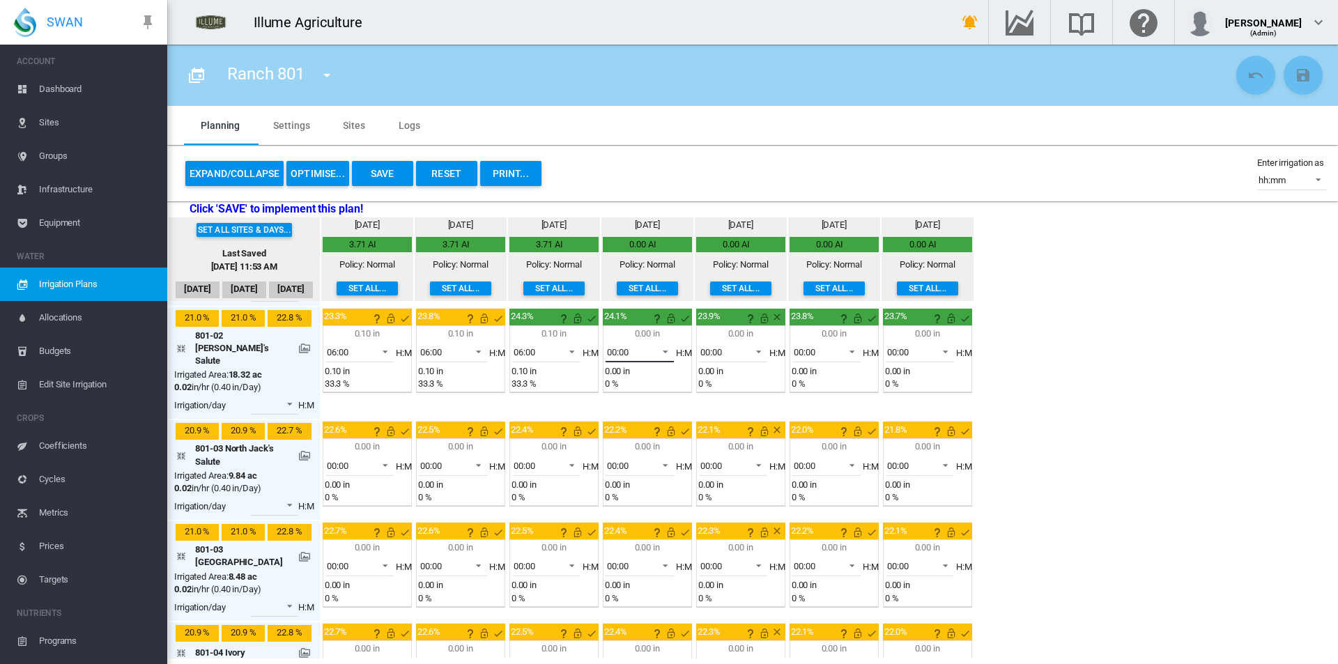
scroll to position [139, 0]
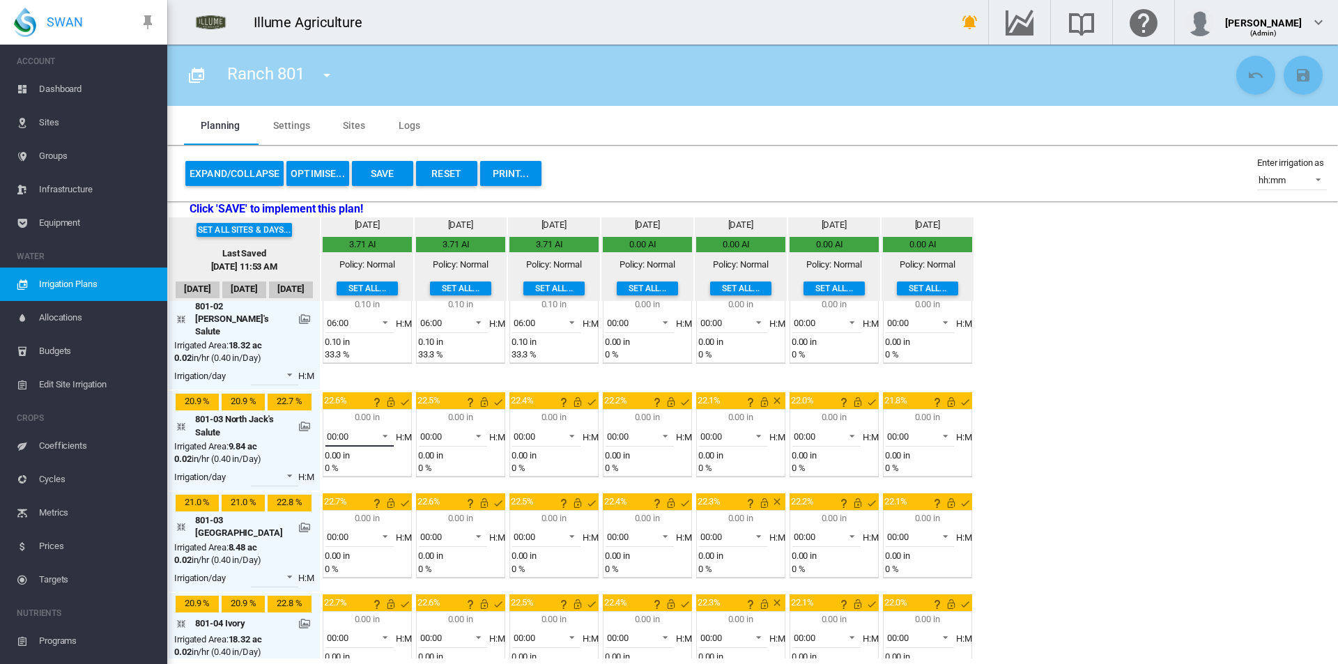
click at [361, 431] on span "00:00" at bounding box center [348, 437] width 43 height 13
click at [367, 519] on md-option "06:00" at bounding box center [363, 524] width 95 height 33
click at [447, 431] on span "00:00" at bounding box center [441, 437] width 43 height 13
drag, startPoint x: 454, startPoint y: 528, endPoint x: 482, endPoint y: 485, distance: 51.2
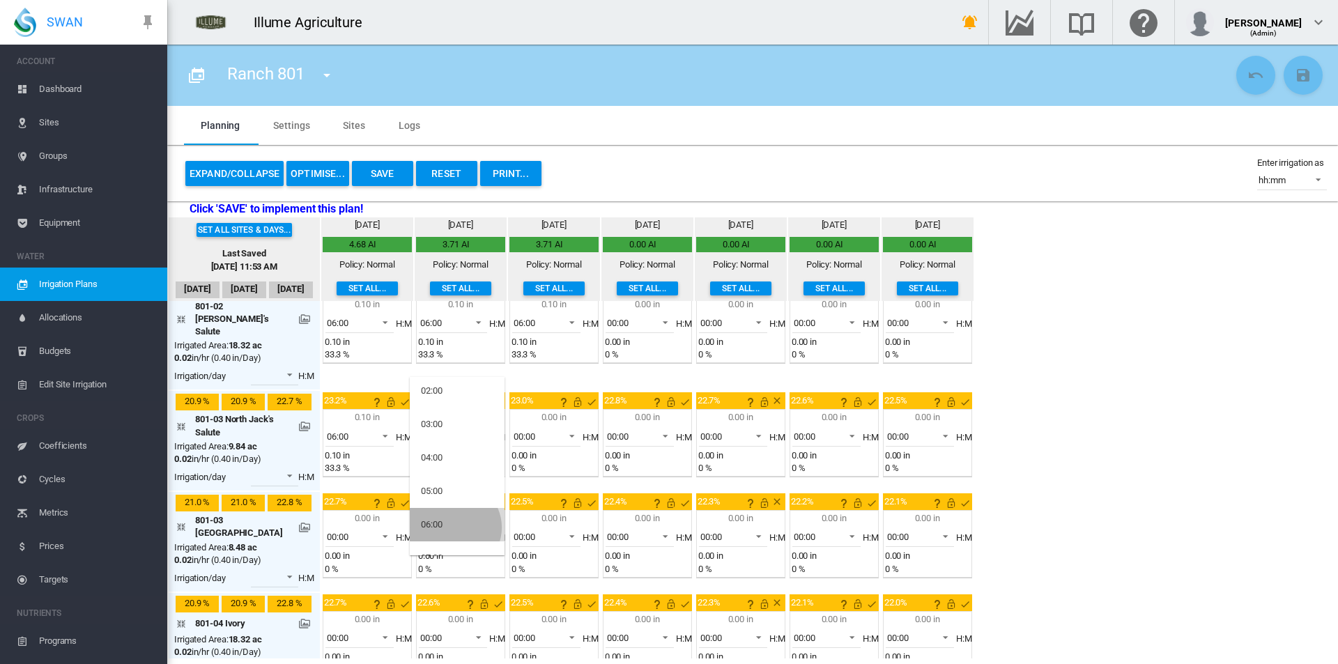
click at [454, 527] on md-option "06:00" at bounding box center [457, 524] width 95 height 33
click at [544, 431] on span "00:00" at bounding box center [535, 437] width 43 height 13
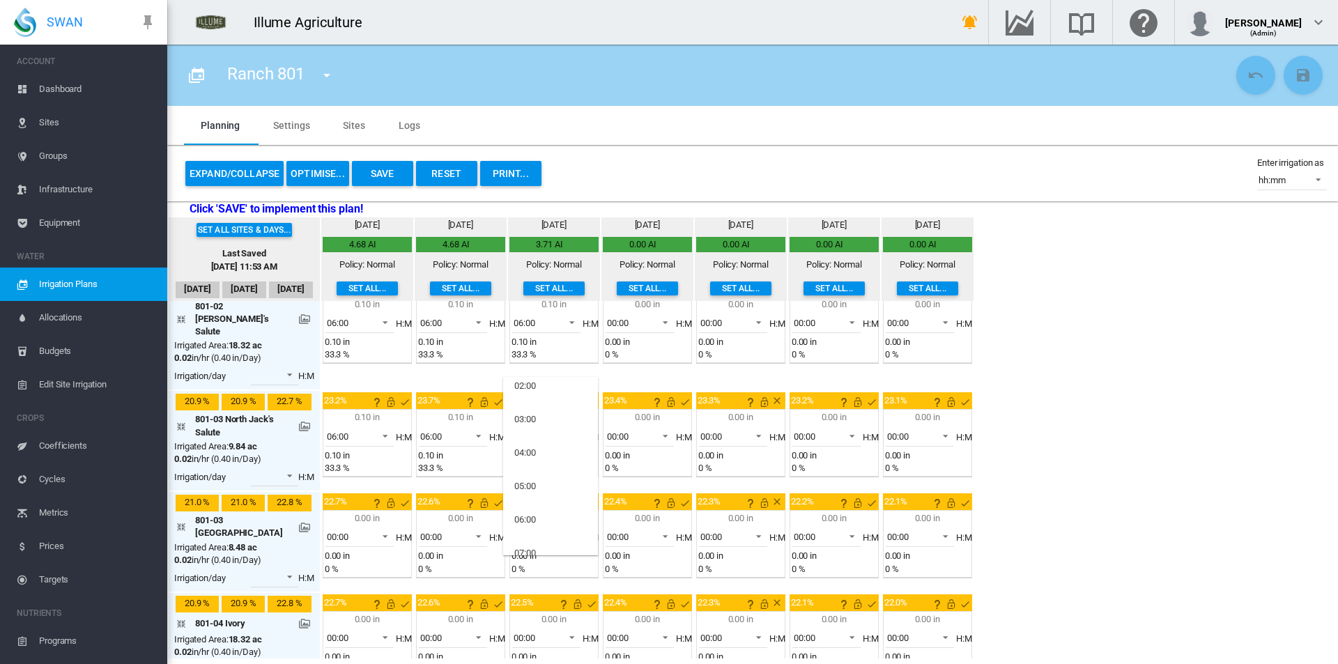
scroll to position [139, 0]
click at [544, 454] on md-option "06:00" at bounding box center [550, 454] width 95 height 33
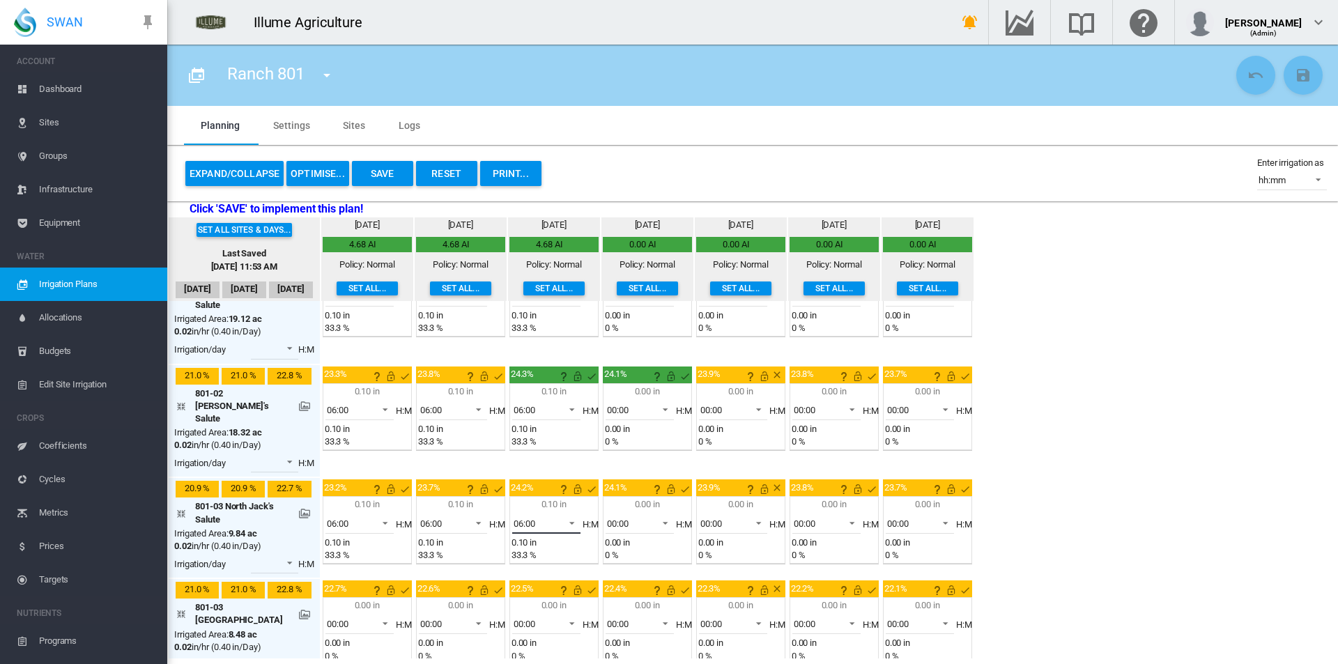
scroll to position [0, 0]
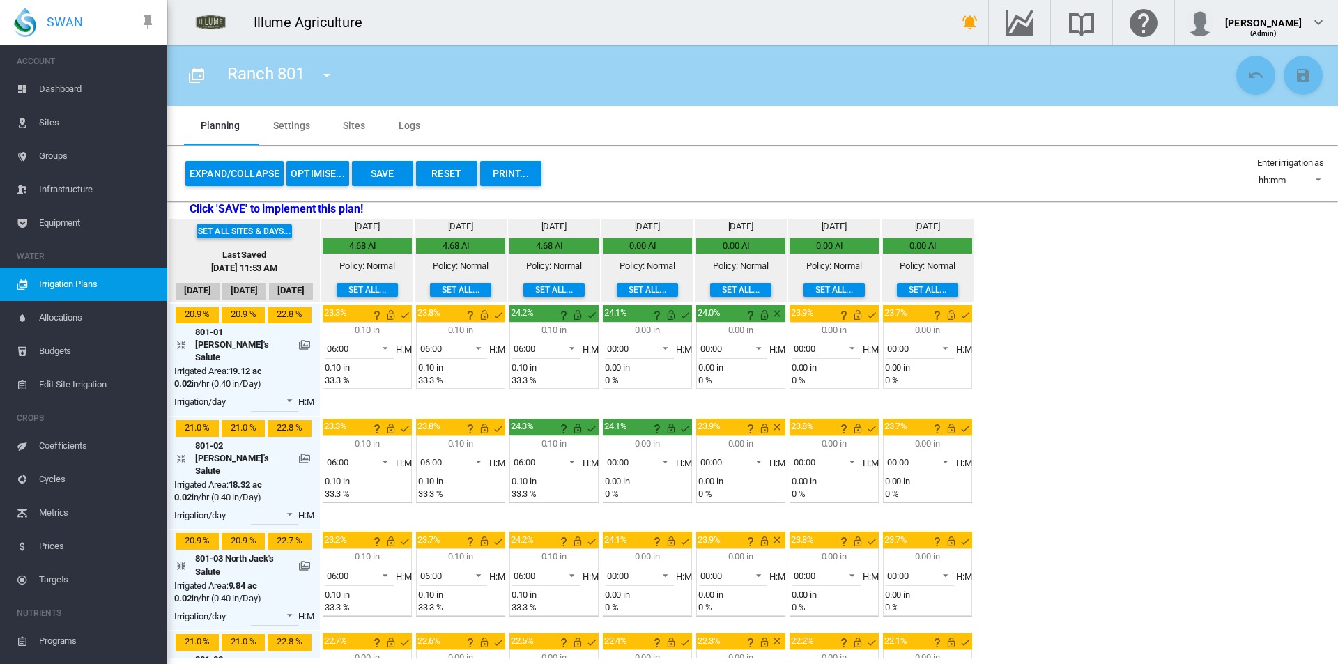
click at [535, 291] on button "Set all..." at bounding box center [553, 290] width 61 height 14
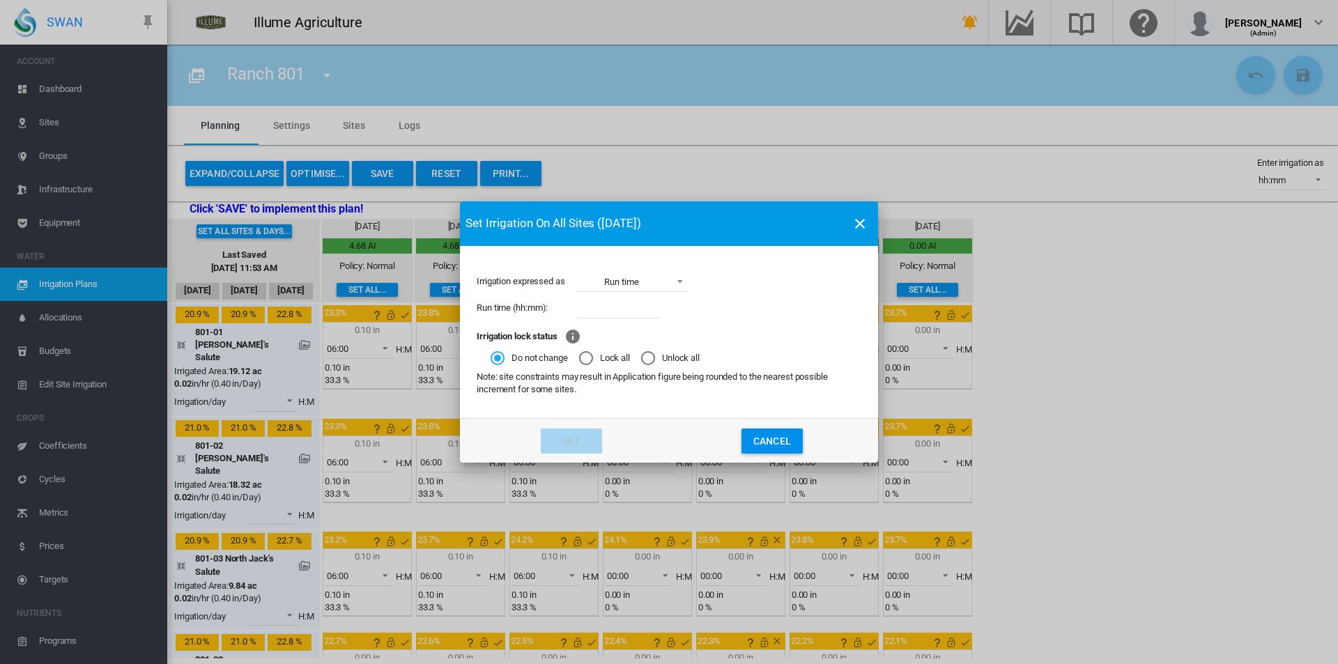
click at [609, 308] on input "Irrigation expressed ..." at bounding box center [619, 308] width 84 height 21
type input "****"
click at [565, 429] on button "Set" at bounding box center [571, 441] width 61 height 25
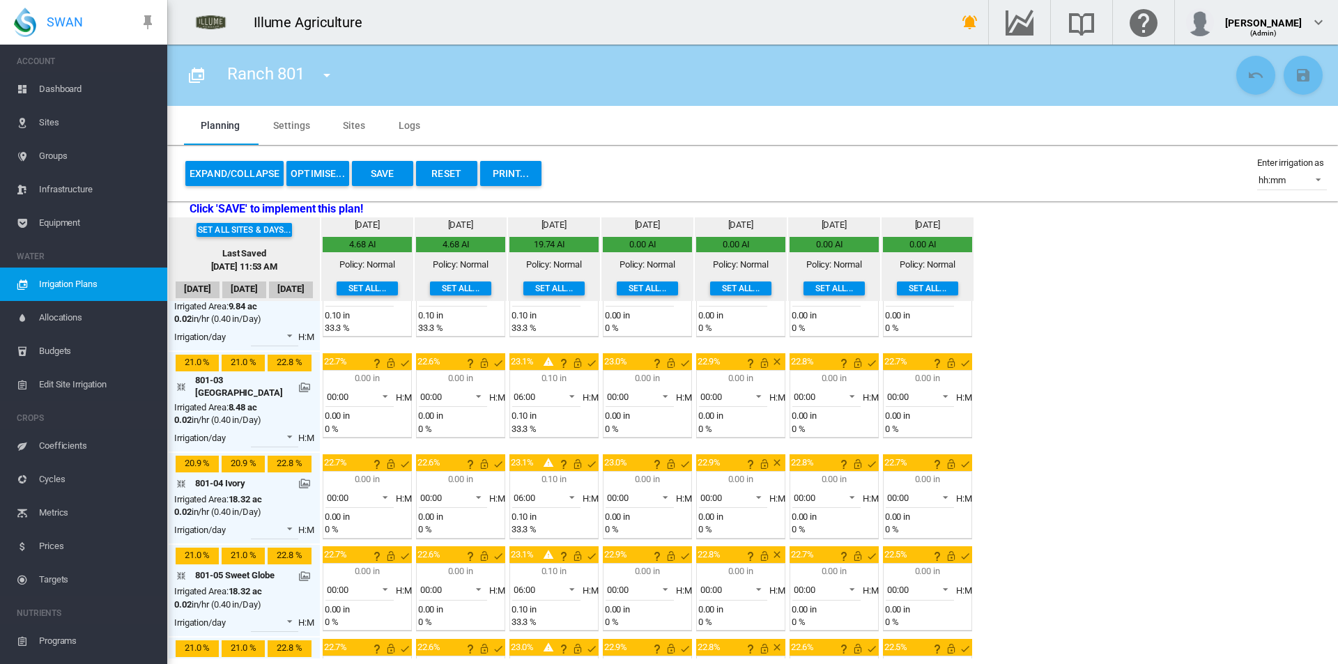
scroll to position [558, 0]
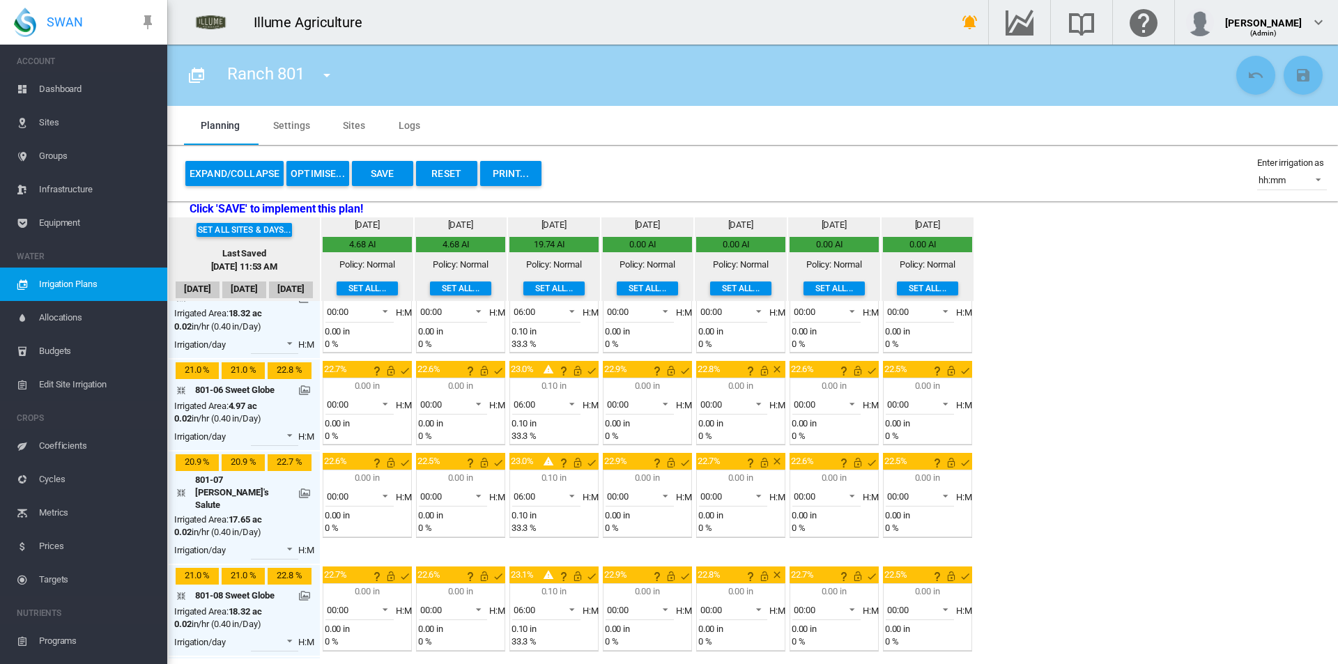
click at [383, 178] on button "Save" at bounding box center [382, 173] width 61 height 25
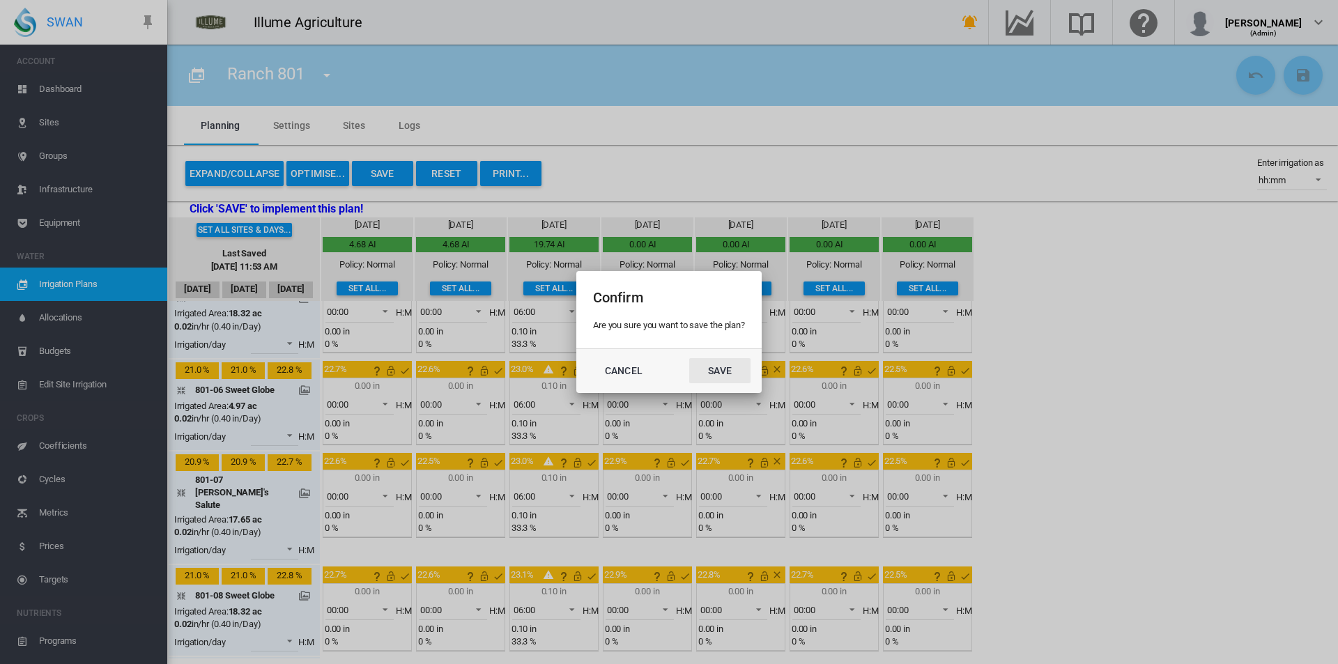
click at [724, 368] on button "Save" at bounding box center [719, 370] width 61 height 25
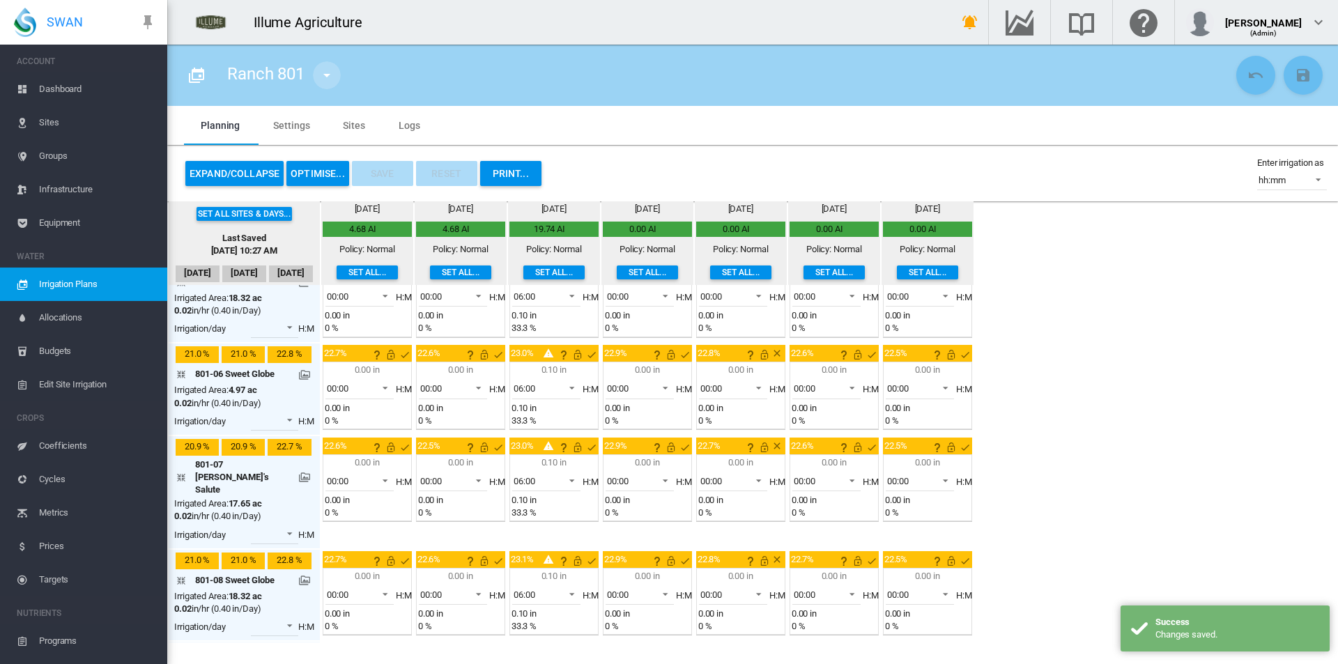
click at [335, 74] on md-icon "icon-menu-down" at bounding box center [327, 75] width 17 height 17
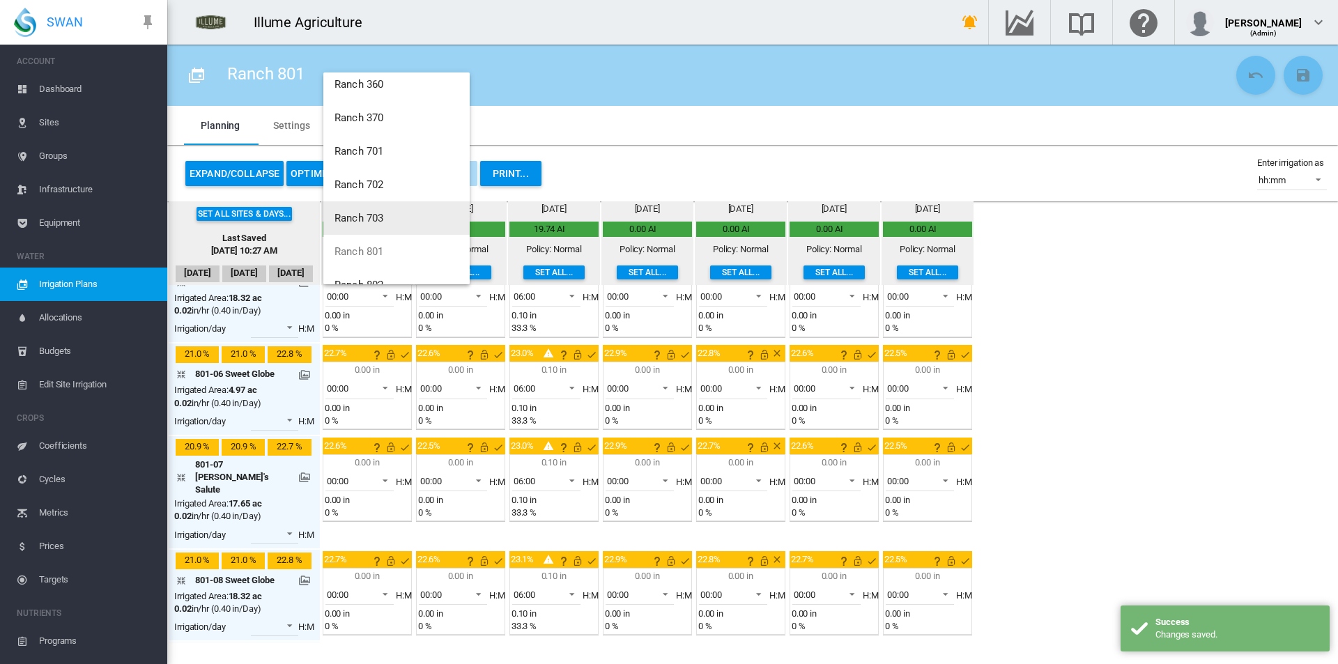
scroll to position [67, 0]
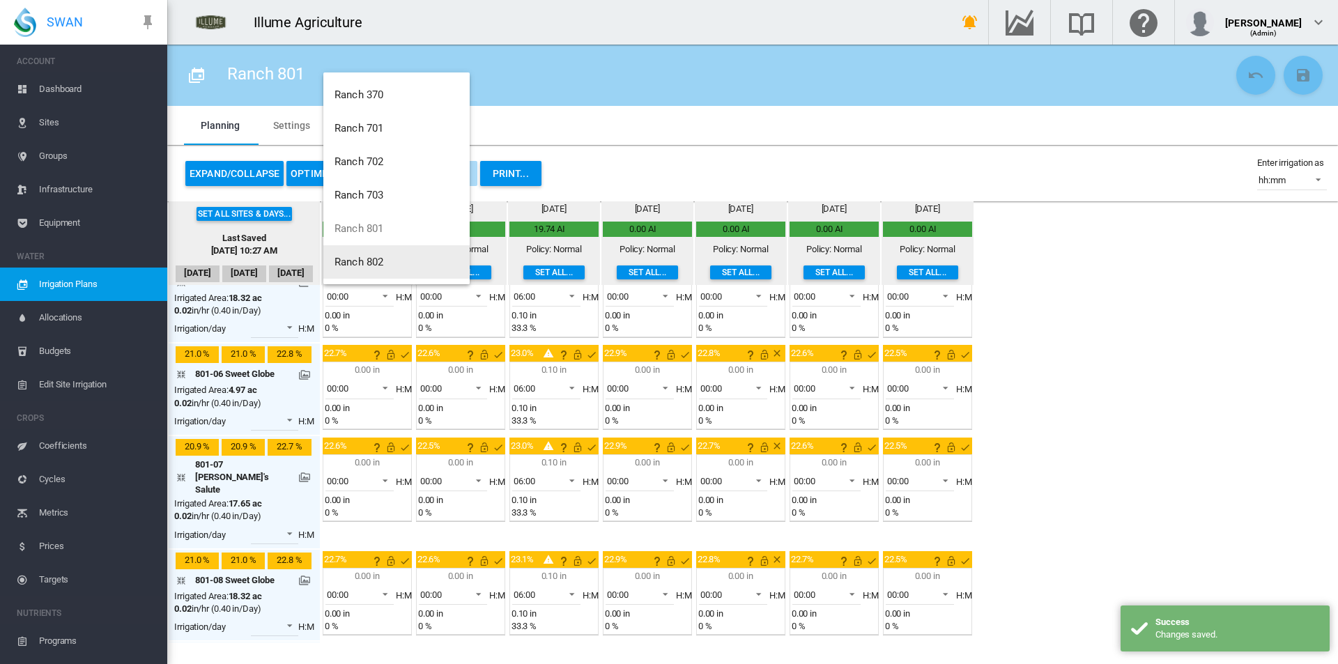
click at [397, 257] on button "Ranch 802" at bounding box center [396, 261] width 146 height 33
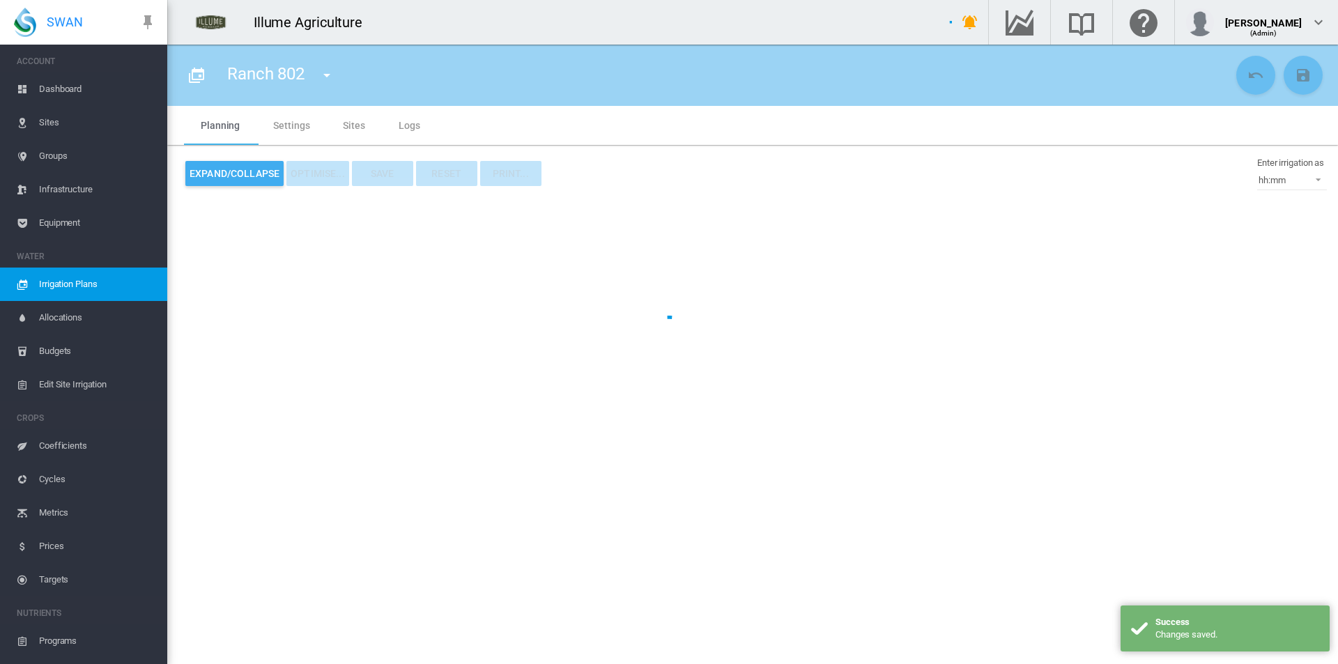
type input "*********"
type input "*"
type input "**"
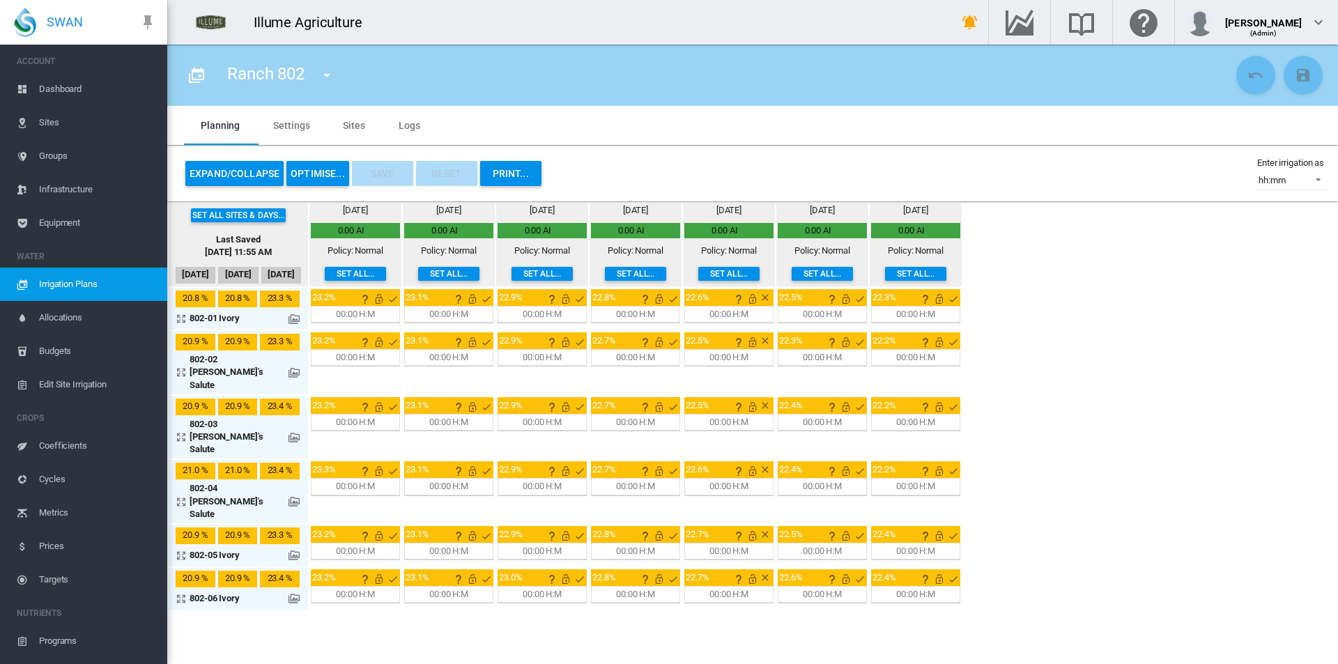
click at [236, 169] on button "Expand/Collapse" at bounding box center [234, 173] width 98 height 25
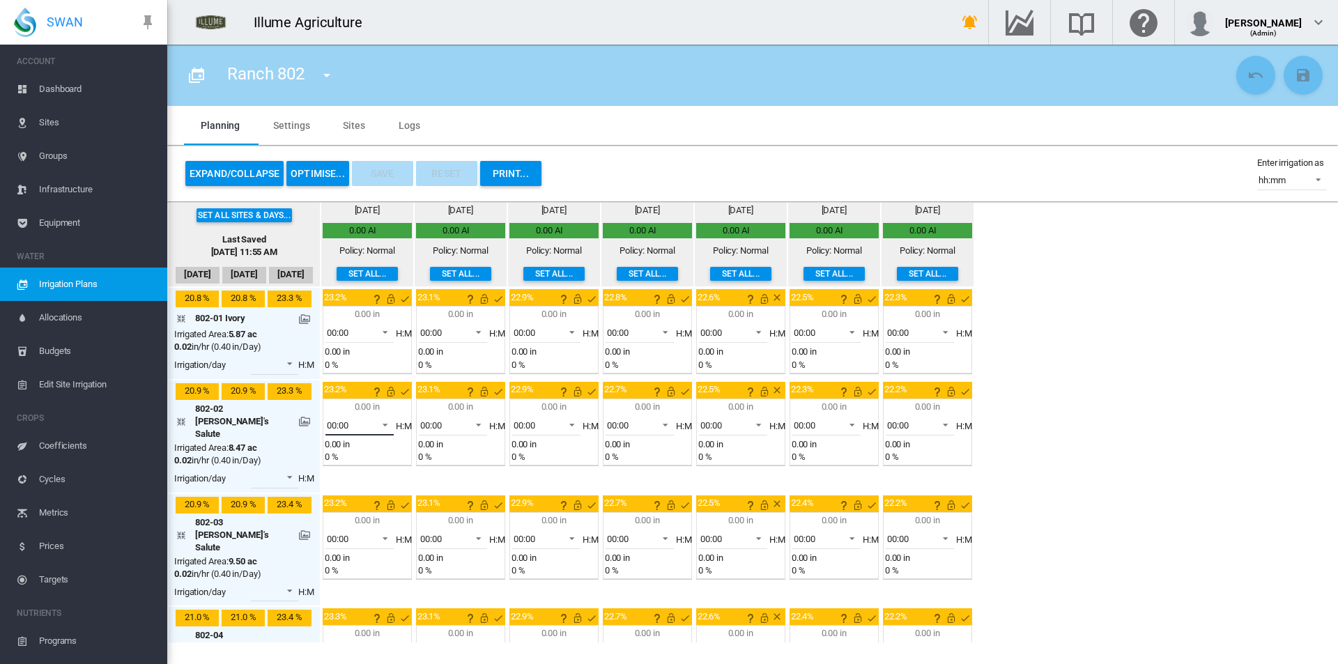
click at [360, 424] on span "00:00" at bounding box center [348, 426] width 43 height 13
click at [352, 553] on md-option "06:00" at bounding box center [363, 556] width 95 height 33
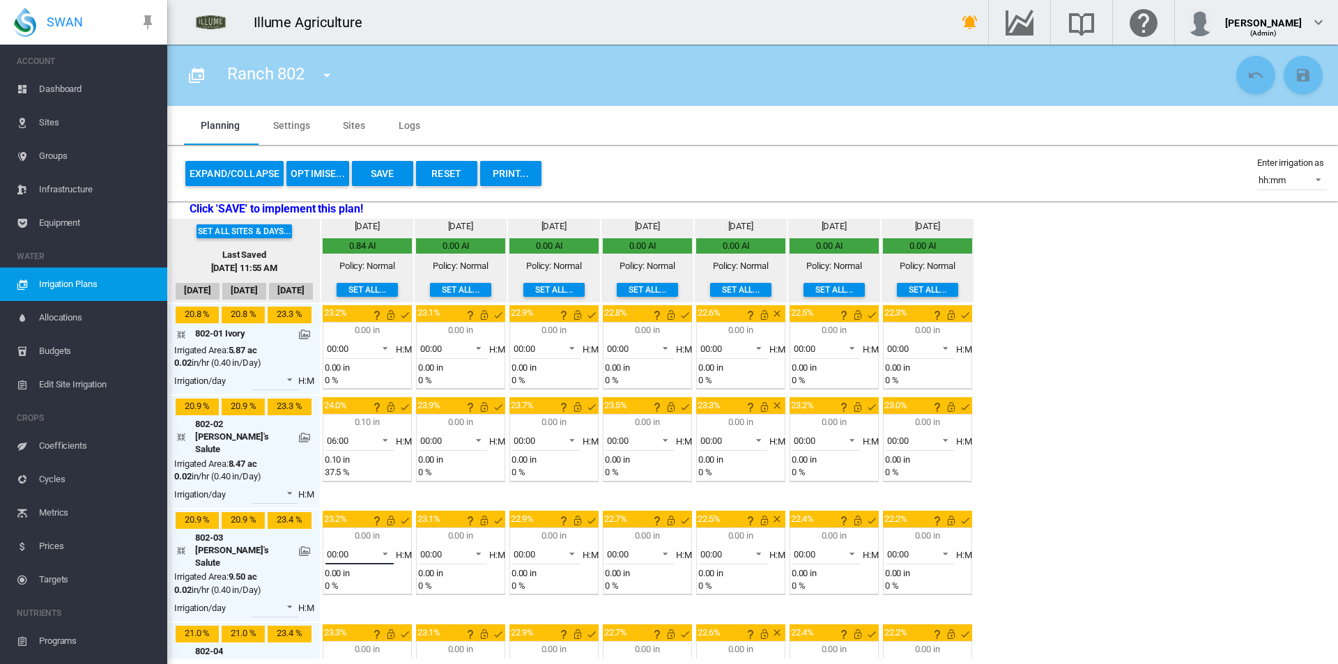
click at [383, 546] on span at bounding box center [381, 552] width 17 height 13
click at [346, 500] on md-option "06:00" at bounding box center [363, 487] width 95 height 33
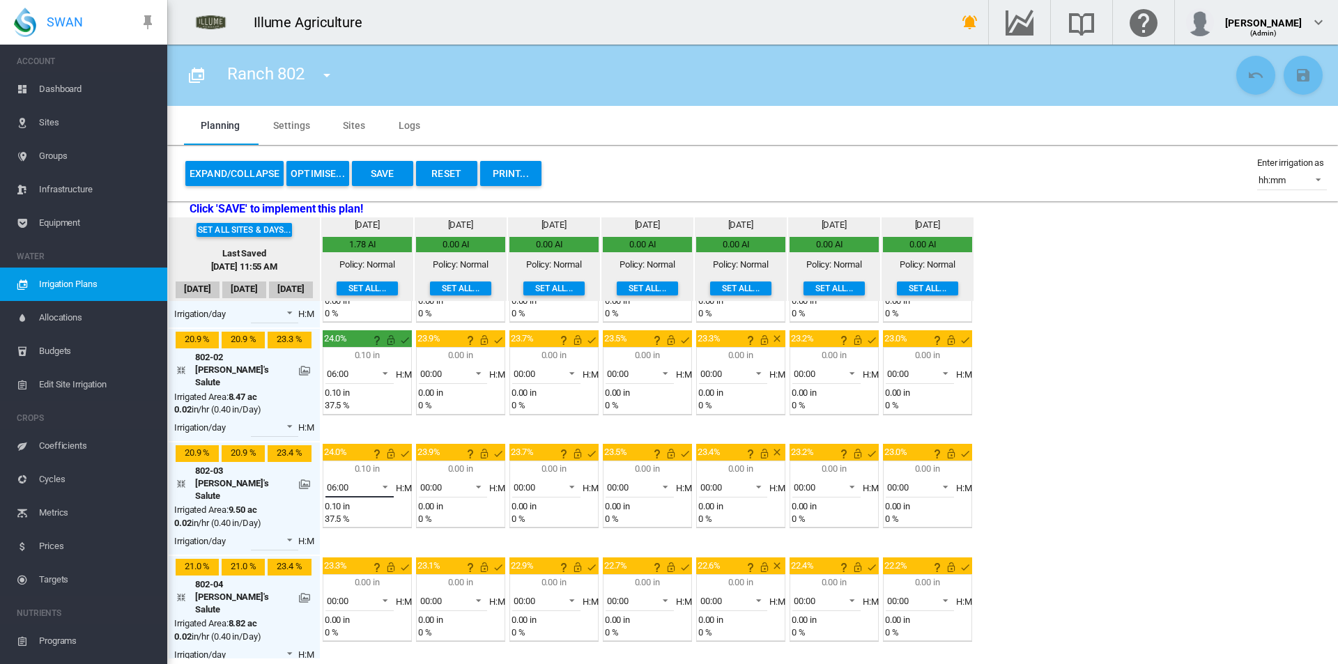
scroll to position [139, 0]
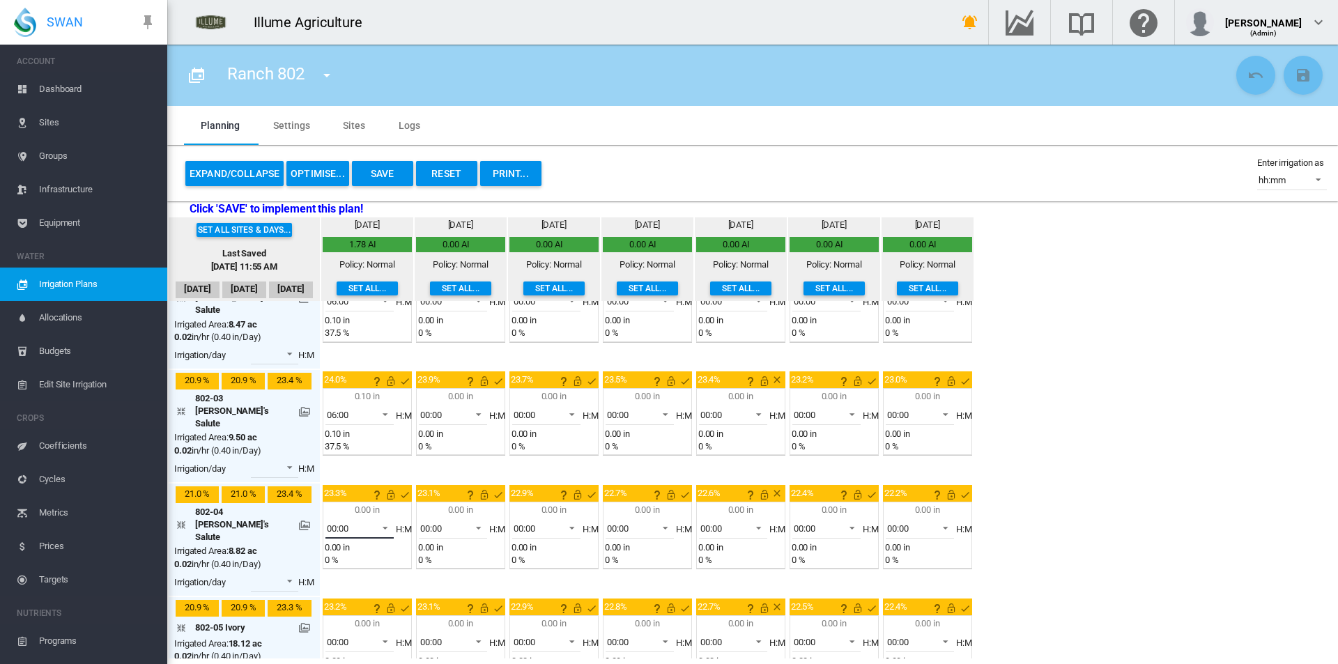
click at [346, 523] on div "00:00" at bounding box center [338, 528] width 22 height 10
click at [359, 553] on md-option "06:00" at bounding box center [363, 546] width 95 height 33
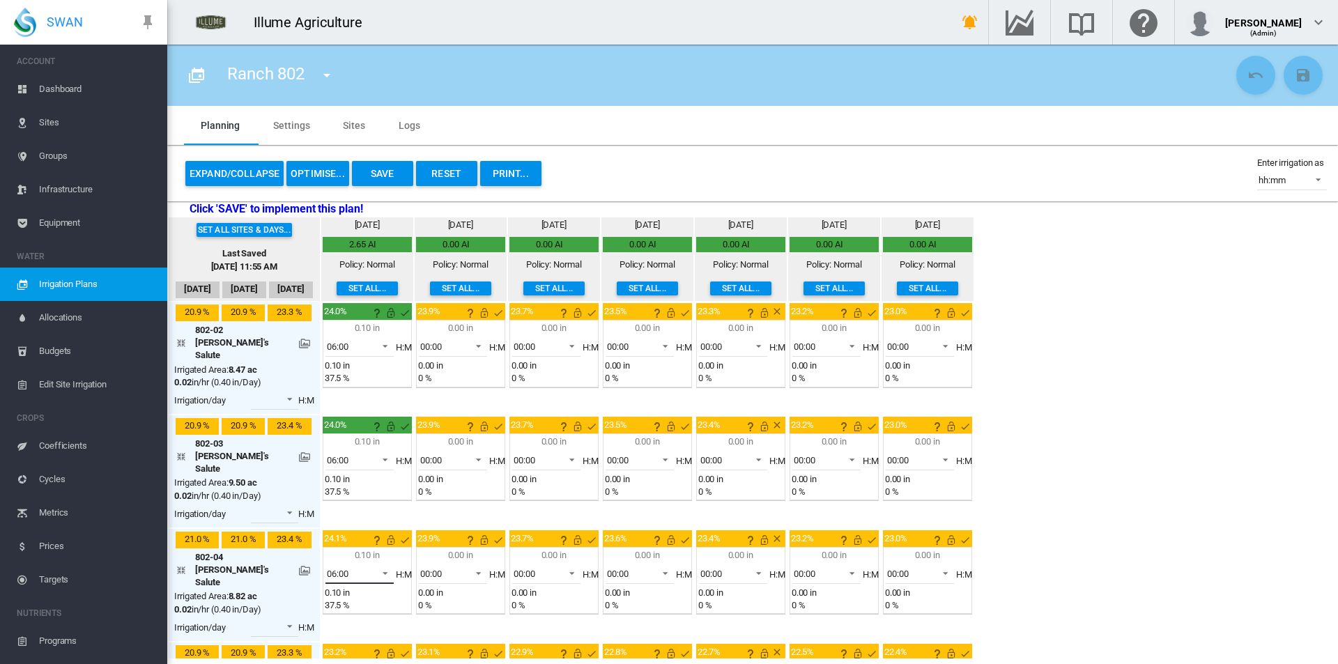
scroll to position [70, 0]
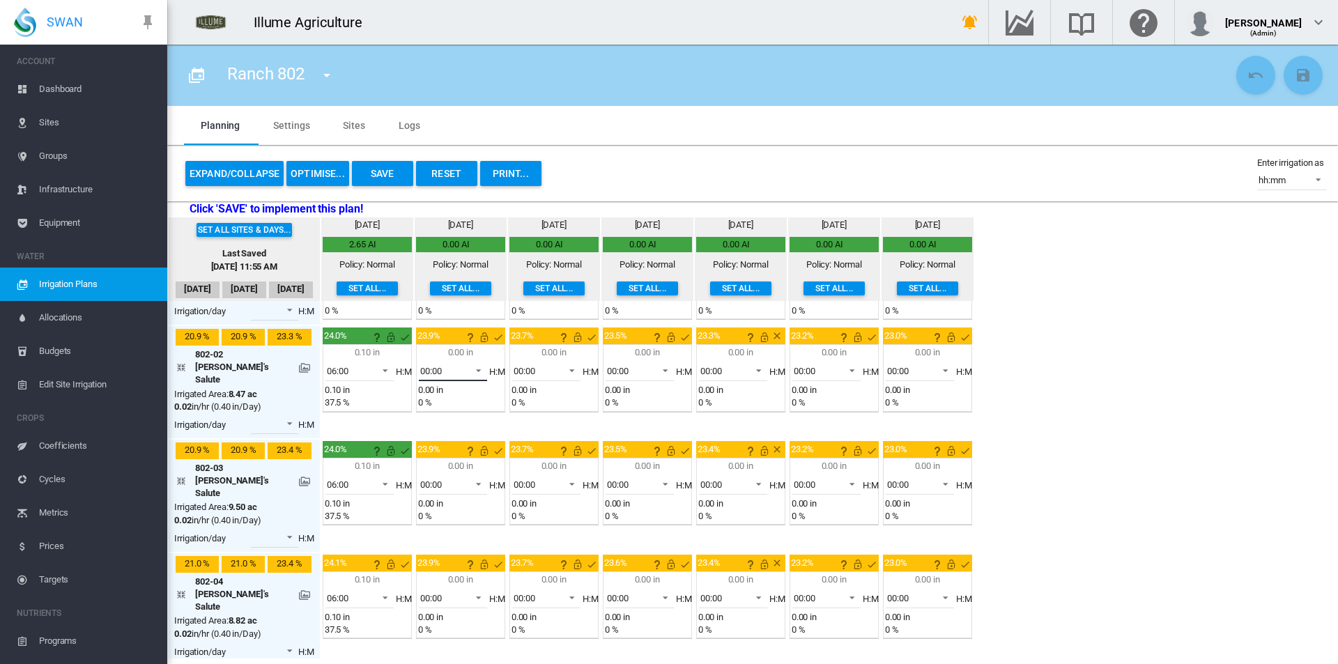
click at [458, 362] on md-select-value "00:00" at bounding box center [453, 370] width 68 height 21
drag, startPoint x: 458, startPoint y: 427, endPoint x: 464, endPoint y: 435, distance: 10.5
click at [458, 427] on md-option "06:00" at bounding box center [457, 432] width 95 height 33
drag, startPoint x: 455, startPoint y: 464, endPoint x: 473, endPoint y: 511, distance: 50.5
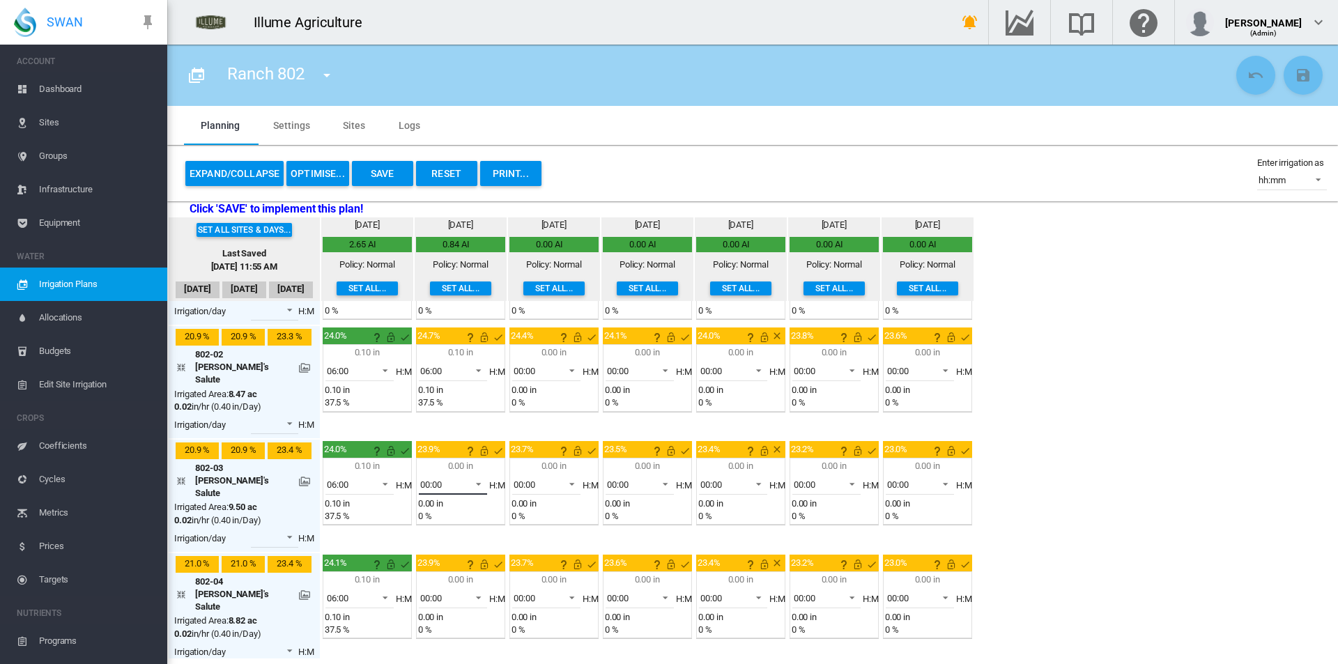
click at [455, 479] on span "00:00" at bounding box center [441, 485] width 43 height 13
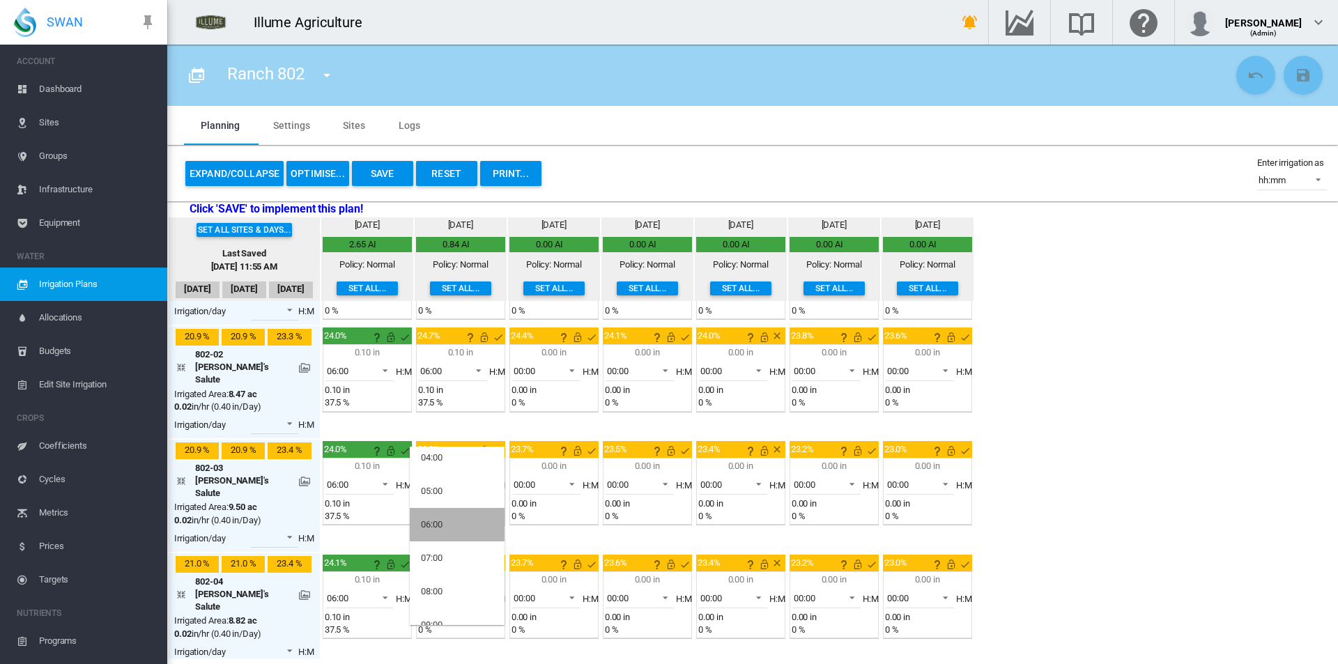
click at [459, 535] on md-option "06:00" at bounding box center [457, 524] width 95 height 33
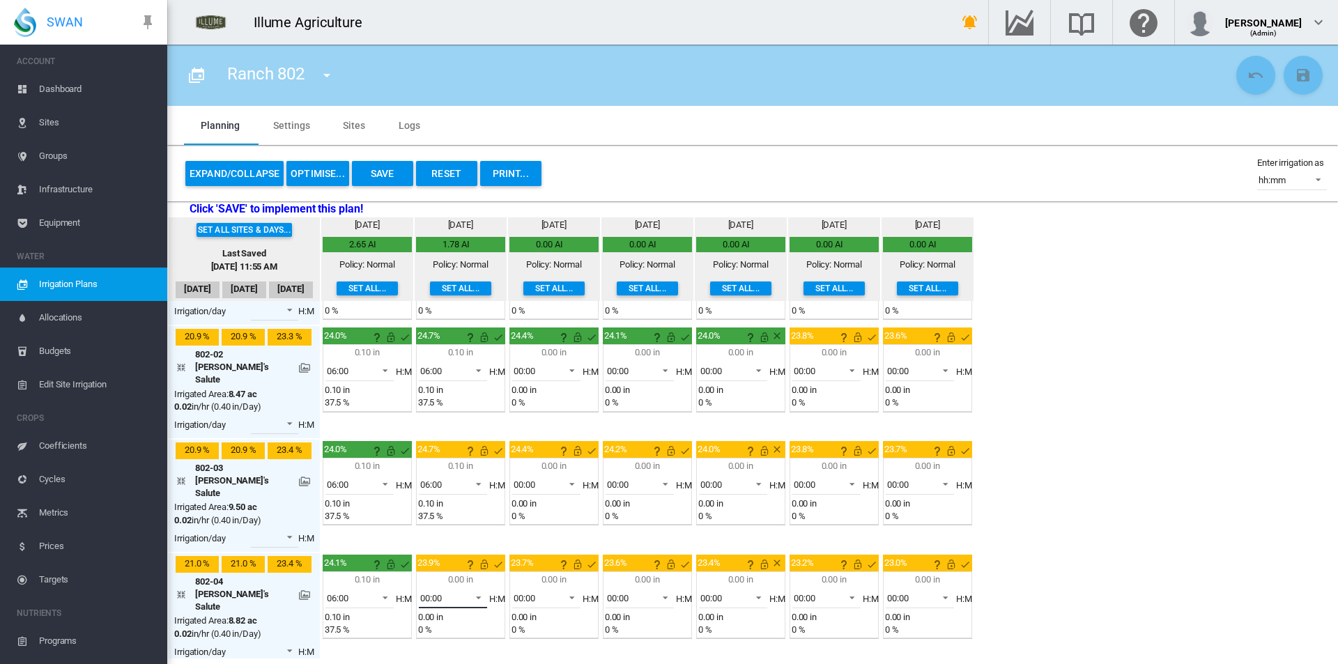
click at [464, 588] on md-select-value "00:00" at bounding box center [453, 598] width 68 height 21
click at [453, 561] on md-option "06:00" at bounding box center [457, 557] width 95 height 33
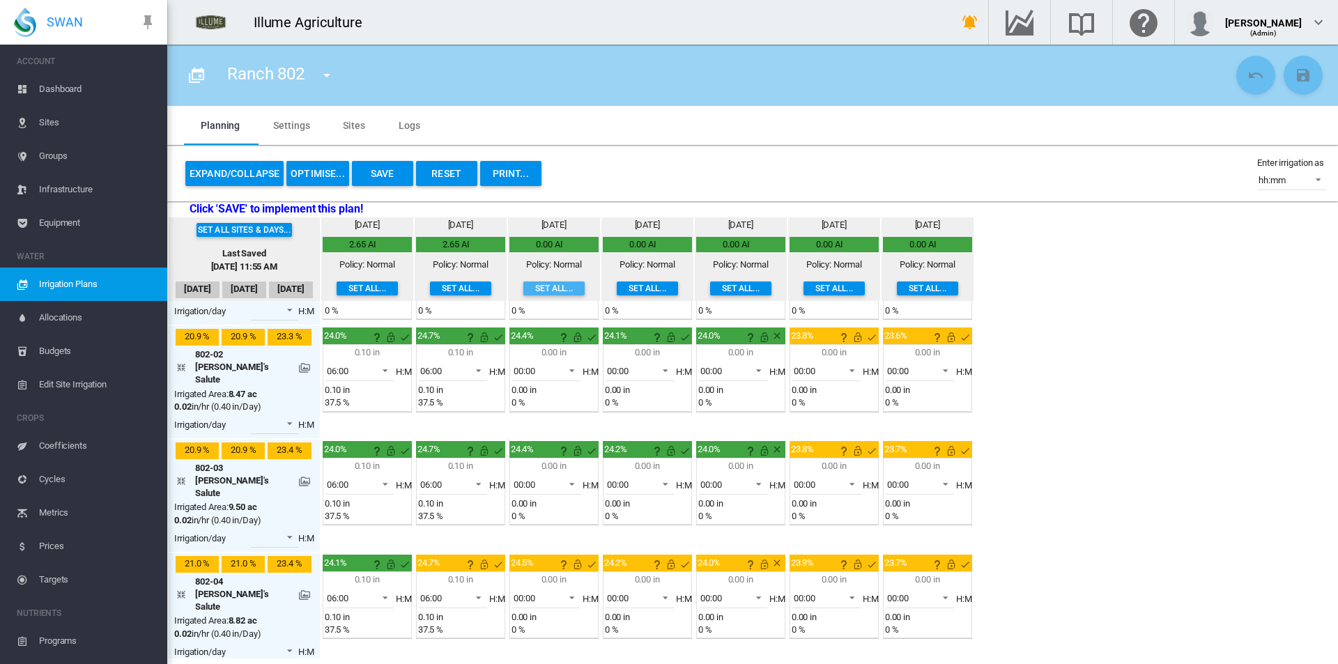
click at [558, 285] on button "Set all..." at bounding box center [553, 289] width 61 height 14
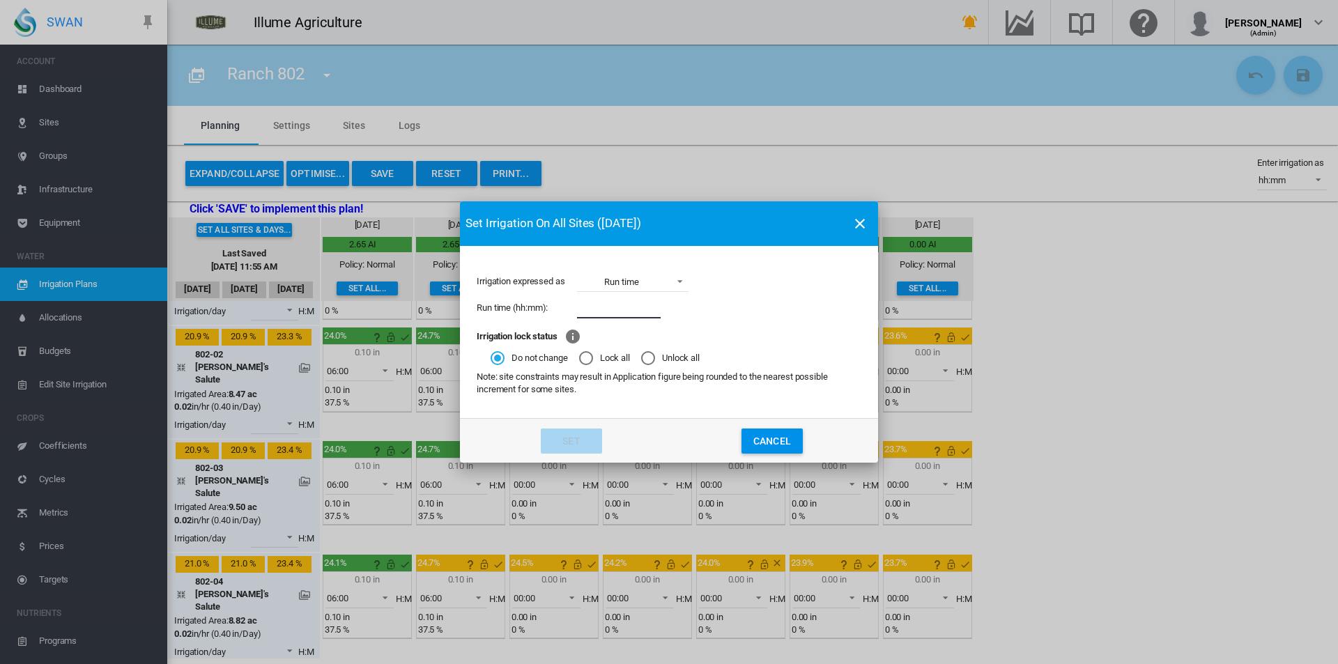
drag, startPoint x: 602, startPoint y: 304, endPoint x: 618, endPoint y: 316, distance: 19.9
click at [604, 305] on input "Irrigation expressed ..." at bounding box center [619, 308] width 84 height 21
type input "****"
click at [552, 427] on md-dialog-actions "Set Cancel" at bounding box center [669, 440] width 418 height 45
click at [562, 433] on button "Set" at bounding box center [571, 441] width 61 height 25
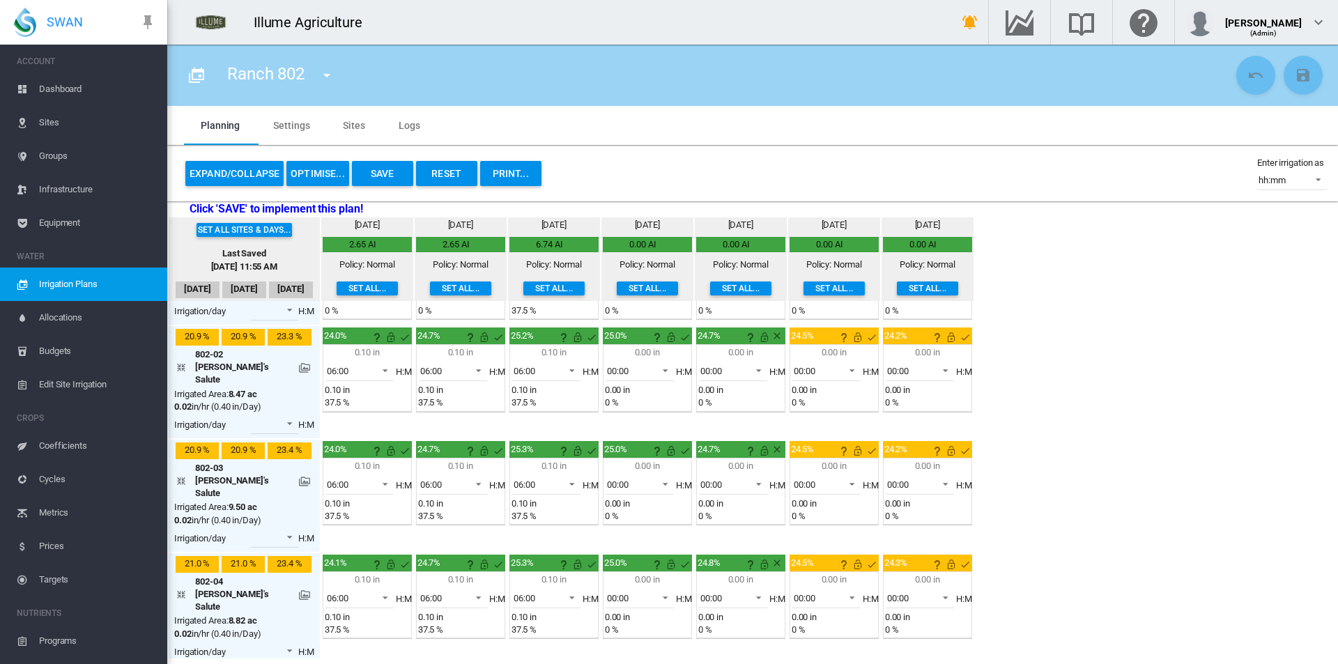
click at [377, 177] on button "Save" at bounding box center [382, 173] width 61 height 25
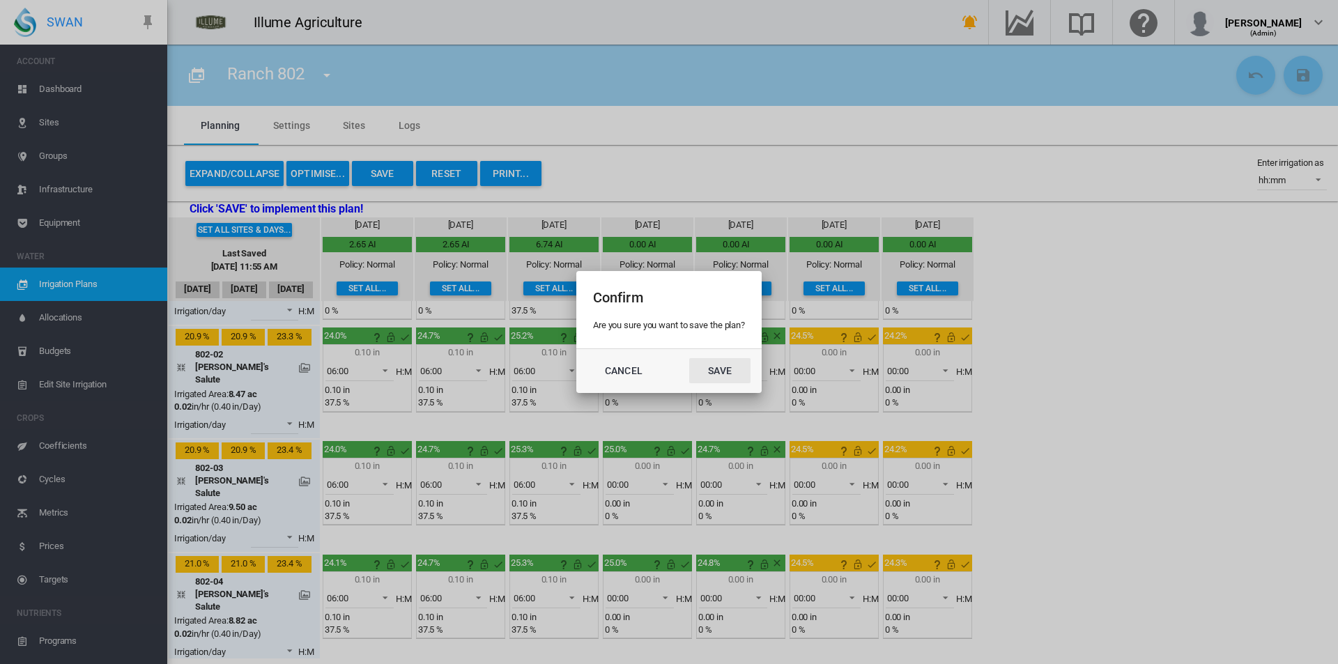
click at [711, 370] on button "Save" at bounding box center [719, 370] width 61 height 25
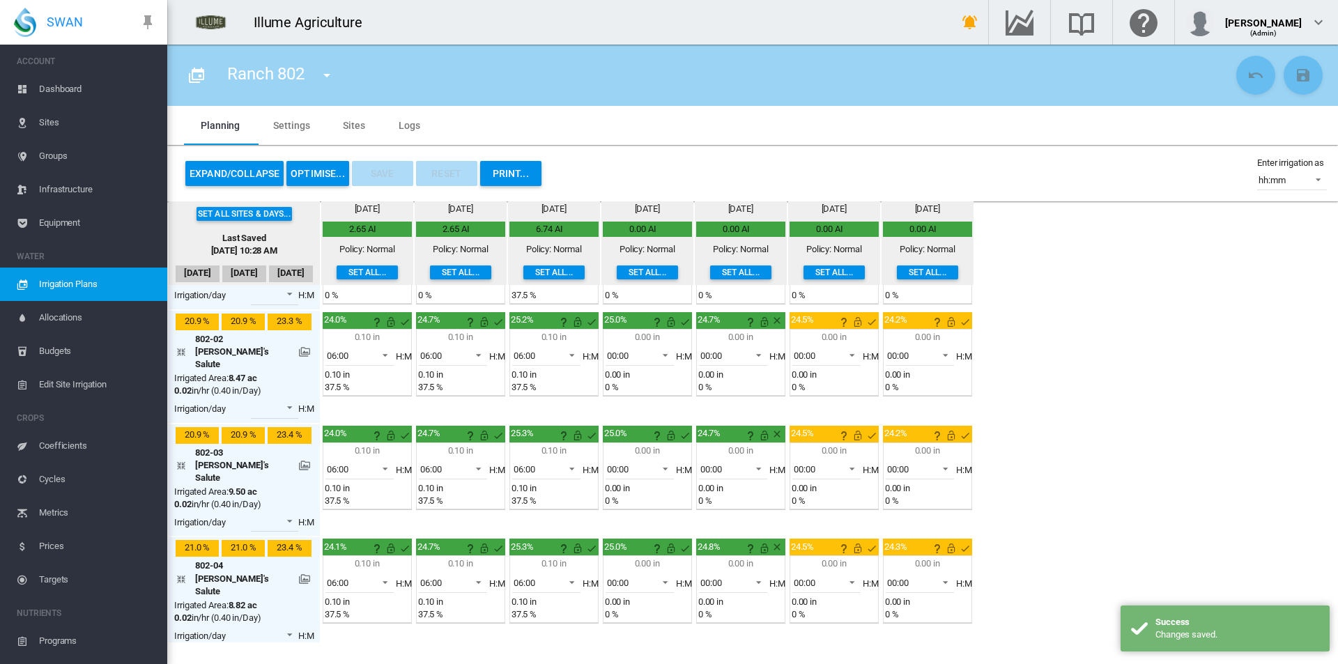
click at [107, 88] on span "Dashboard" at bounding box center [97, 88] width 117 height 33
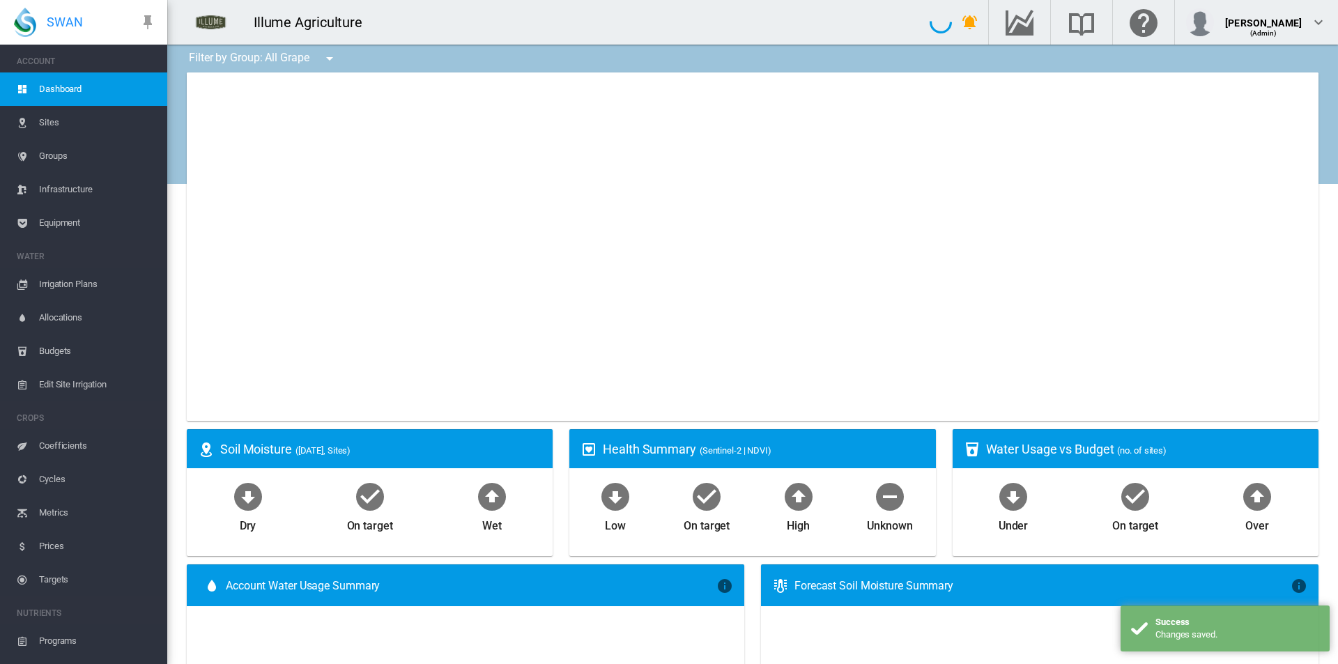
type input "**********"
